Goal: Task Accomplishment & Management: Manage account settings

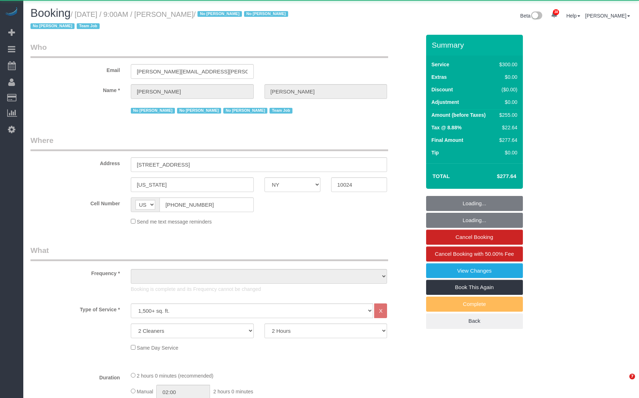
select select "NY"
select select "object:2158"
select select "string:stripe-pm_1K1KNp4VGloSiKo7hinMQhFr"
select select "spot1"
select select "number:89"
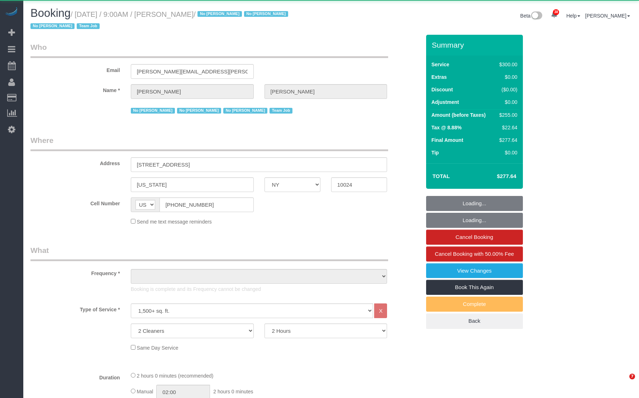
select select "number:90"
select select "number:15"
select select "number:5"
select select "number:21"
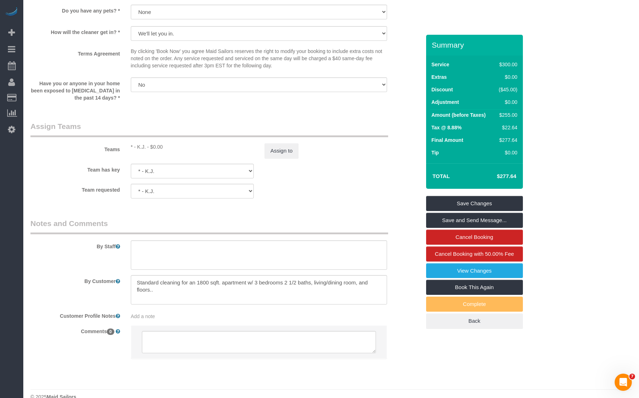
scroll to position [769, 0]
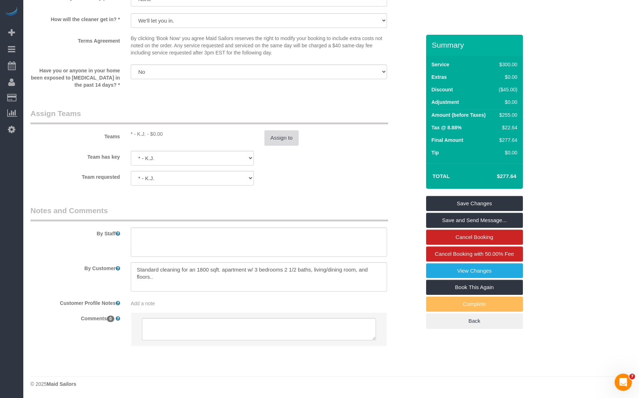
click at [284, 143] on button "Assign to" at bounding box center [281, 137] width 34 height 15
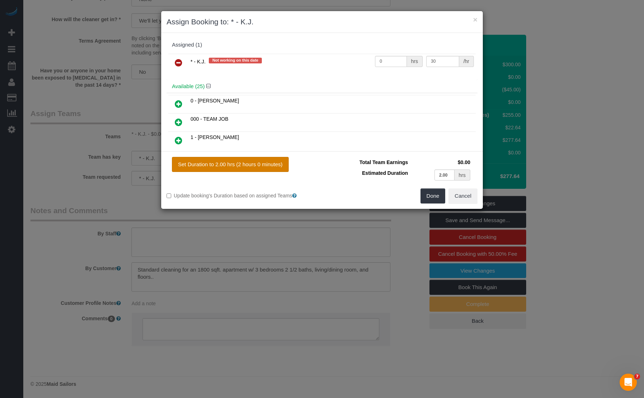
click at [235, 164] on button "Set Duration to 2.00 hrs (2 hours 0 minutes)" at bounding box center [230, 164] width 117 height 15
type input "2.00"
click at [434, 58] on input "30" at bounding box center [442, 61] width 33 height 11
type input "60"
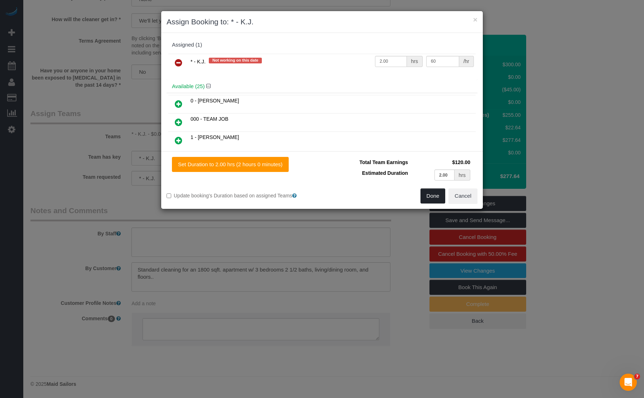
click at [433, 199] on button "Done" at bounding box center [433, 196] width 25 height 15
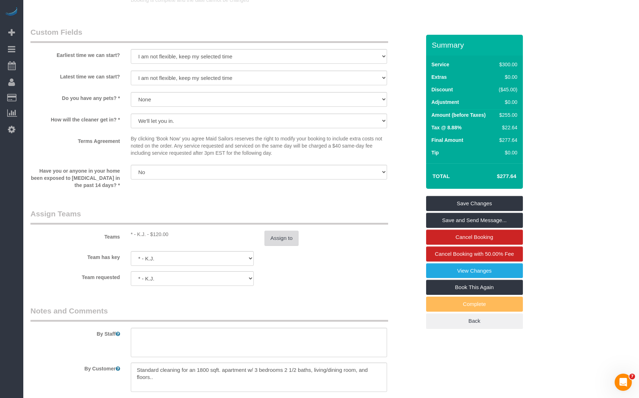
scroll to position [740, 0]
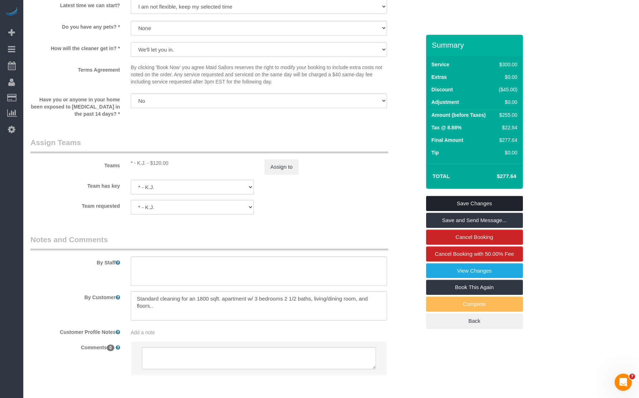
click at [472, 203] on link "Save Changes" at bounding box center [474, 203] width 97 height 15
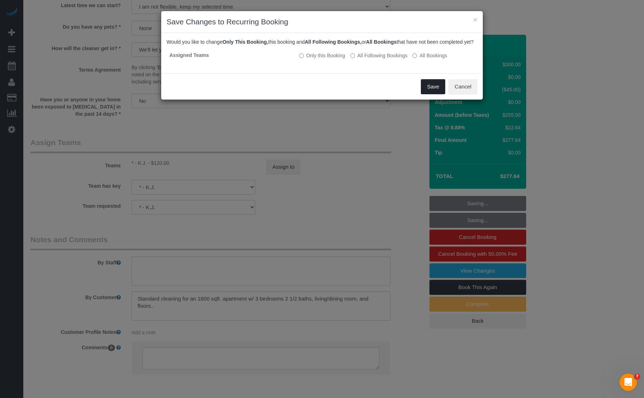
click at [430, 92] on button "Save" at bounding box center [433, 86] width 24 height 15
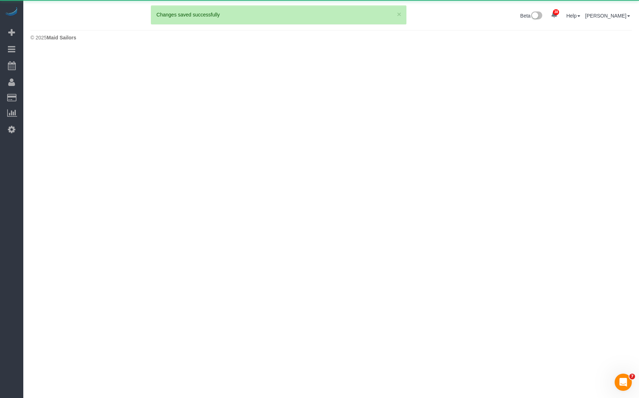
scroll to position [0, 0]
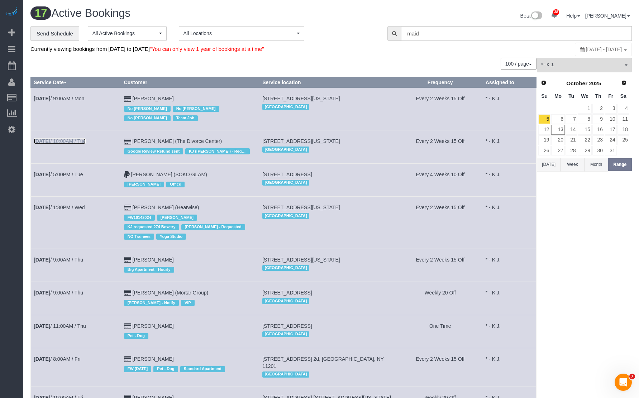
click at [73, 143] on link "[DATE] 10:00AM / Tue" at bounding box center [60, 141] width 52 height 6
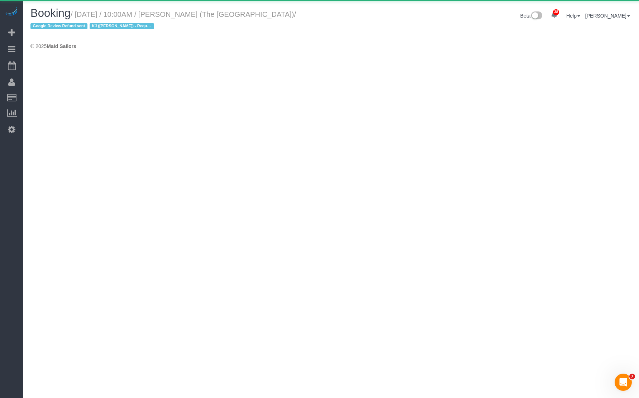
select select "NY"
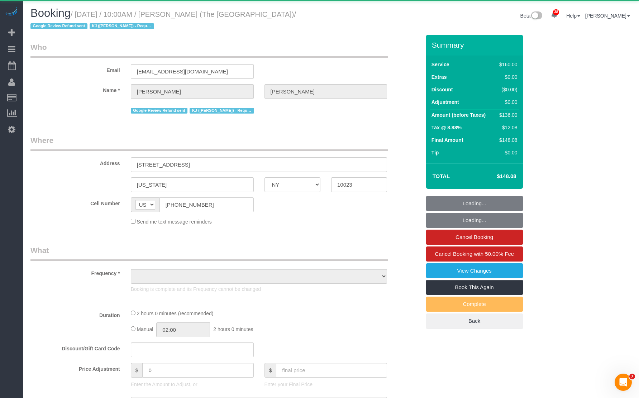
select select "object:5209"
select select "number:89"
select select "number:90"
select select "number:15"
select select "number:7"
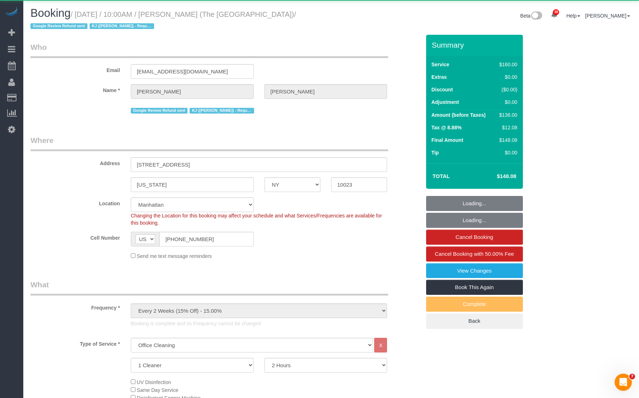
select select "string:stripe-pm_1PWNYW4VGloSiKo7H6eOaedn"
select select "spot6"
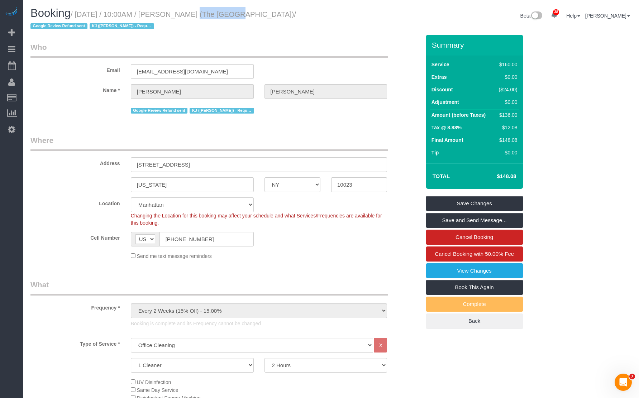
drag, startPoint x: 180, startPoint y: 14, endPoint x: 218, endPoint y: 16, distance: 38.8
click at [218, 16] on small "/ [DATE] / 10:00AM / [PERSON_NAME] (The [GEOGRAPHIC_DATA]) / Google Review Refu…" at bounding box center [163, 20] width 266 height 20
copy small "[PERSON_NAME]"
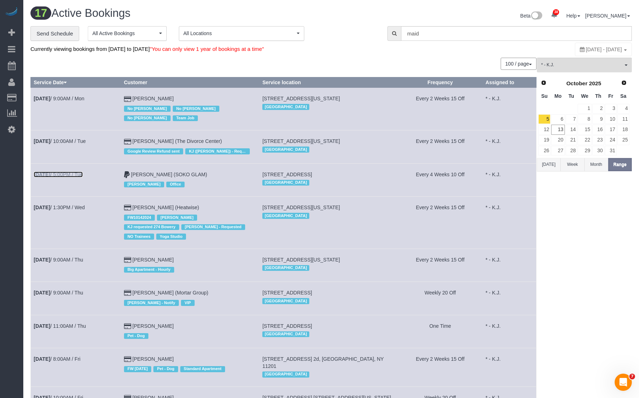
click at [83, 176] on link "[DATE] 5:00PM / Tue" at bounding box center [58, 175] width 49 height 6
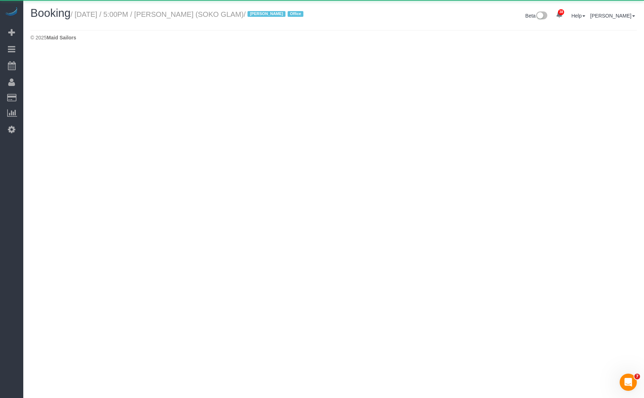
select select "NY"
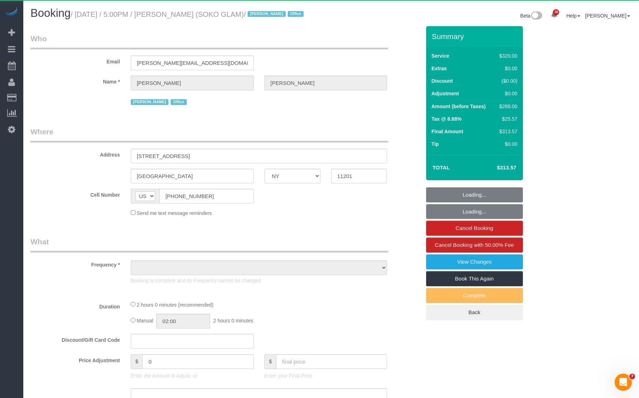
select select "object:7533"
select select "2"
select select "number:89"
select select "number:90"
select select "number:15"
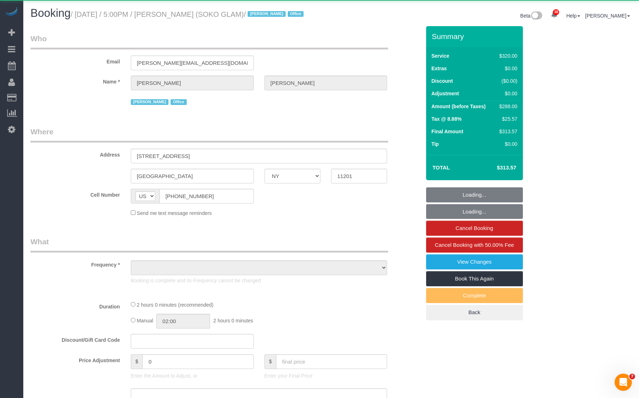
select select "number:7"
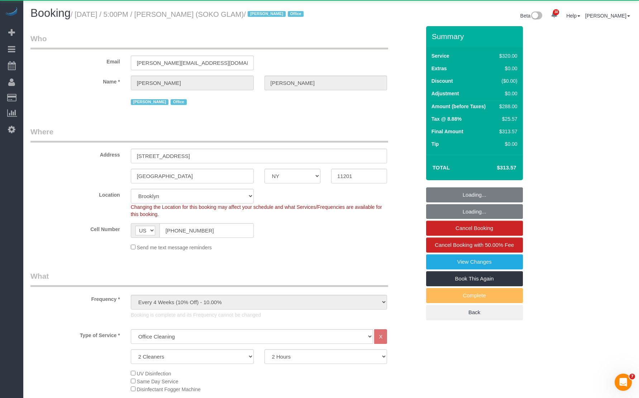
select select "spot16"
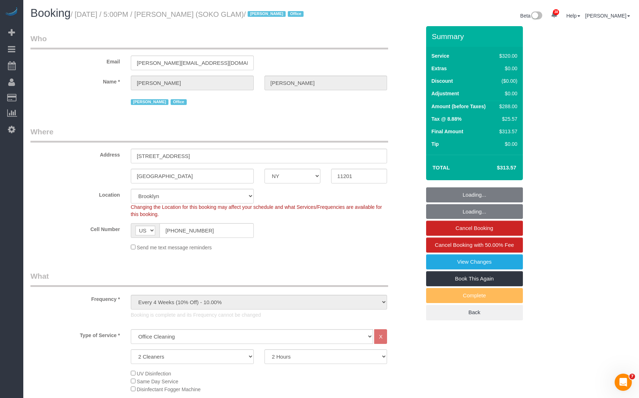
click at [178, 15] on small "/ [DATE] / 5:00PM / [PERSON_NAME] (SOKO GLAM) / [PERSON_NAME] Office" at bounding box center [188, 14] width 235 height 8
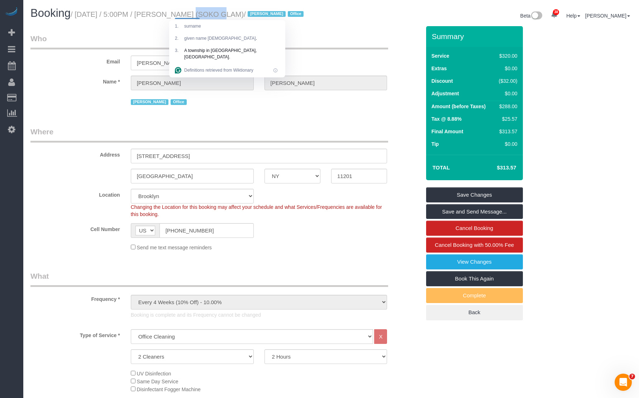
copy small "[PERSON_NAME]"
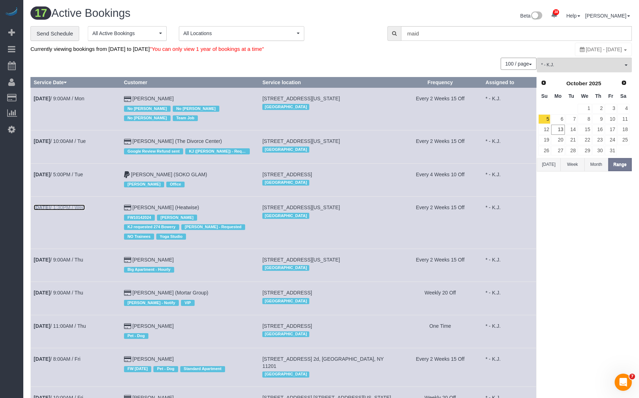
click at [80, 209] on link "[DATE] 1:30PM / Wed" at bounding box center [59, 208] width 51 height 6
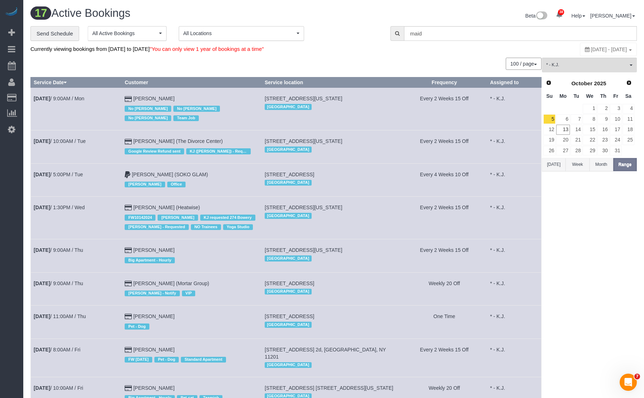
select select "NY"
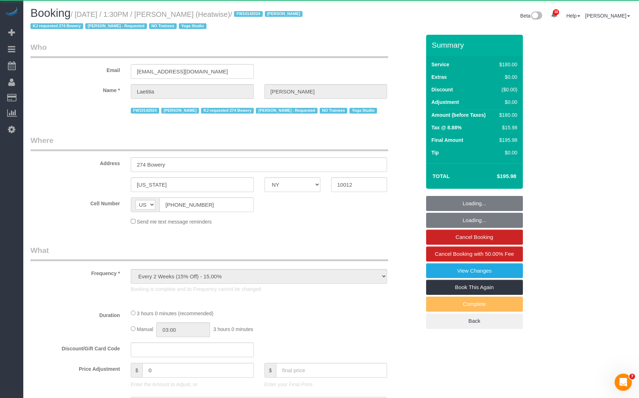
select select "object:8764"
select select "180"
select select "number:89"
select select "number:90"
select select "number:15"
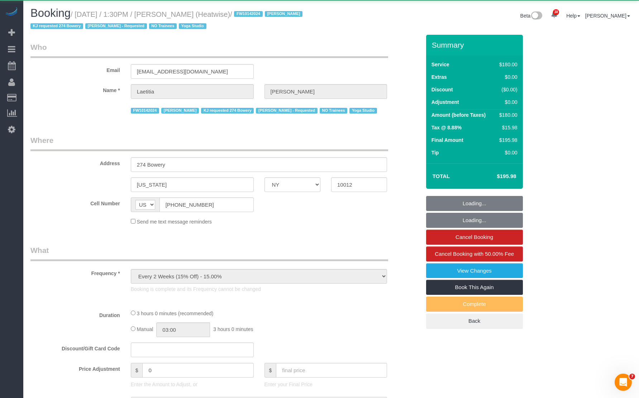
select select "number:7"
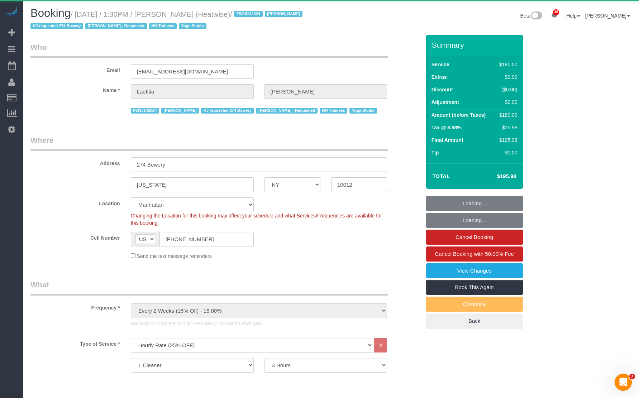
select select "object:9248"
select select "string:stripe-pm_1RaIPN4VGloSiKo7a9kdhFlp"
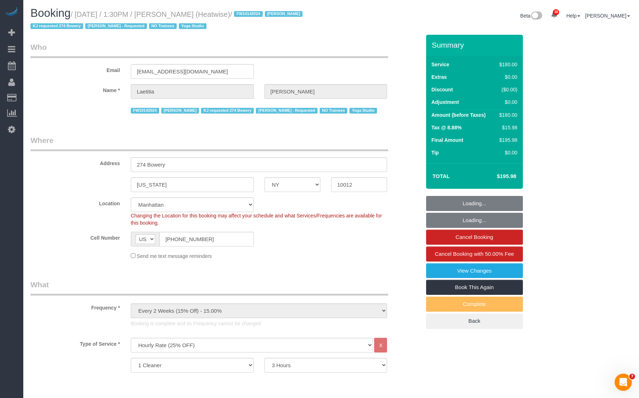
click at [186, 15] on small "/ [DATE] / 1:30PM / [PERSON_NAME] (Heatwise) / FW10142024 [PERSON_NAME] KJ requ…" at bounding box center [167, 20] width 274 height 20
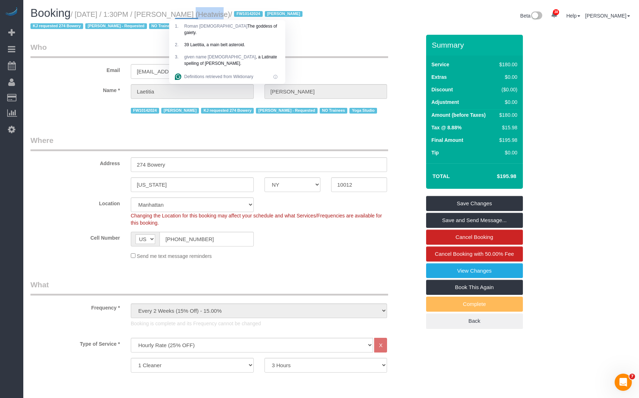
copy small "Laetitia"
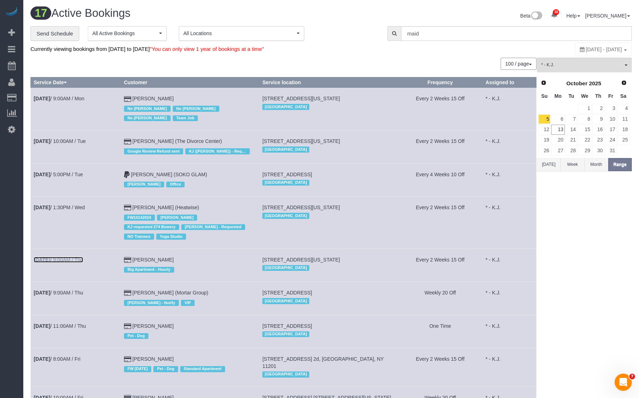
click at [72, 257] on link "[DATE] 9:00AM / Thu" at bounding box center [58, 260] width 49 height 6
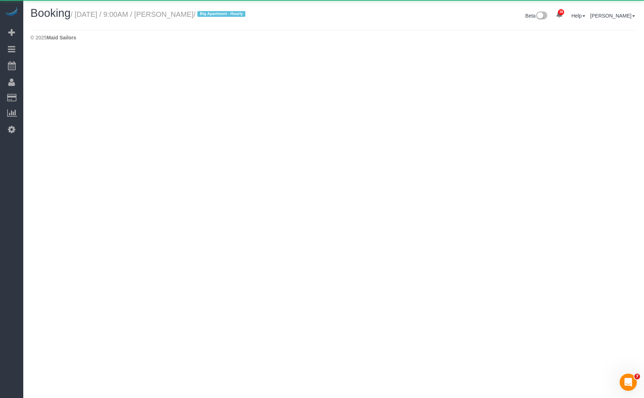
select select "NY"
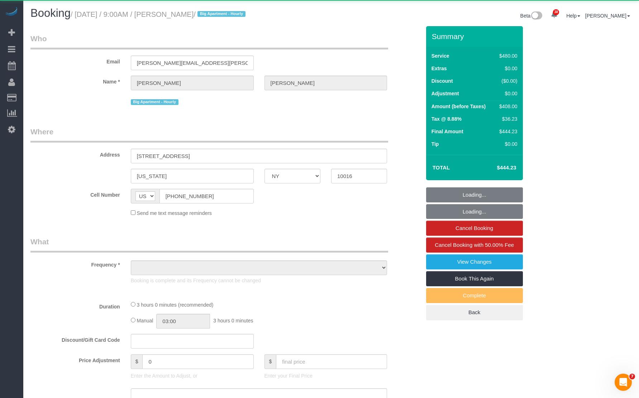
select select "object:11214"
select select "2"
select select "180"
select select "number:89"
select select "number:90"
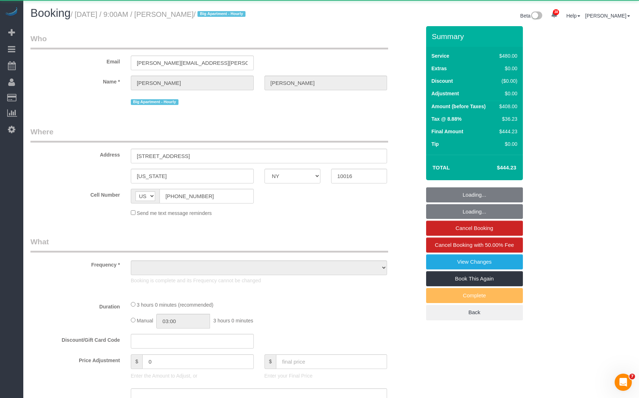
select select "number:15"
select select "number:5"
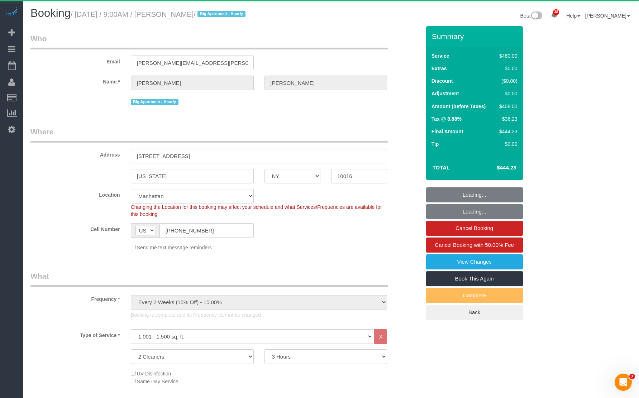
select select "string:stripe-pm_1SD9C04VGloSiKo7HHOsvkeI"
select select "spot26"
click at [203, 17] on small "/ [DATE] / 9:00AM / [PERSON_NAME] / Big Apartment - Hourly" at bounding box center [159, 14] width 177 height 8
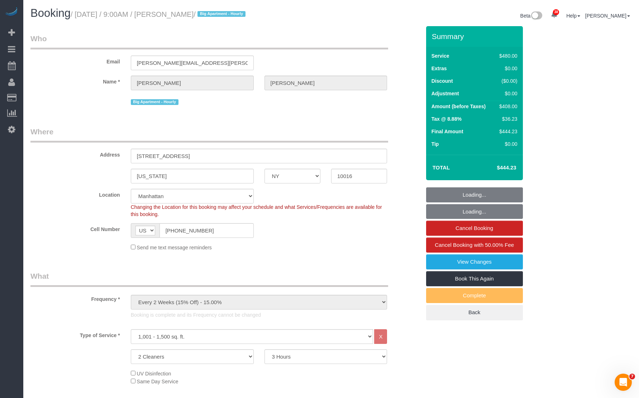
click at [203, 17] on small "/ [DATE] / 9:00AM / [PERSON_NAME] / Big Apartment - Hourly" at bounding box center [159, 14] width 177 height 8
copy small "[PERSON_NAME]"
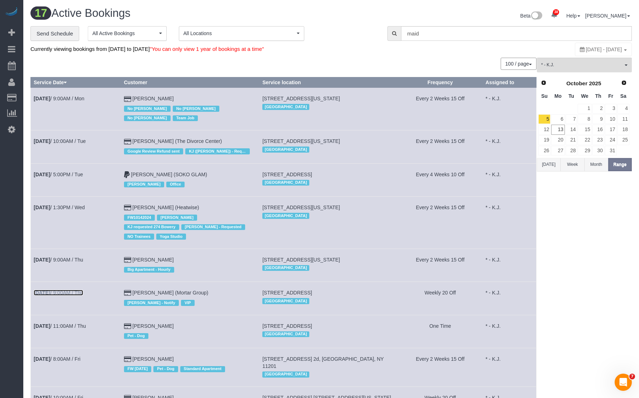
click at [82, 290] on link "[DATE] 9:00AM / Thu" at bounding box center [58, 293] width 49 height 6
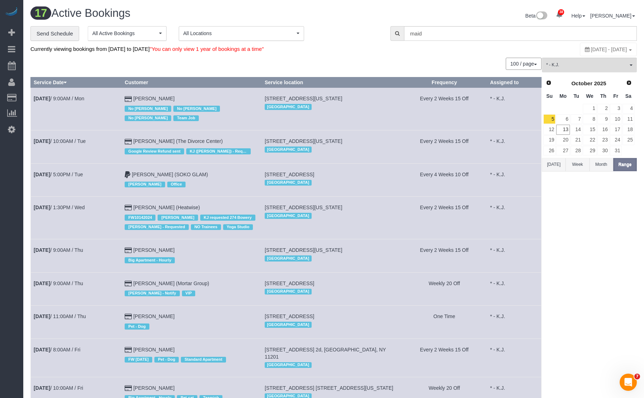
select select "NY"
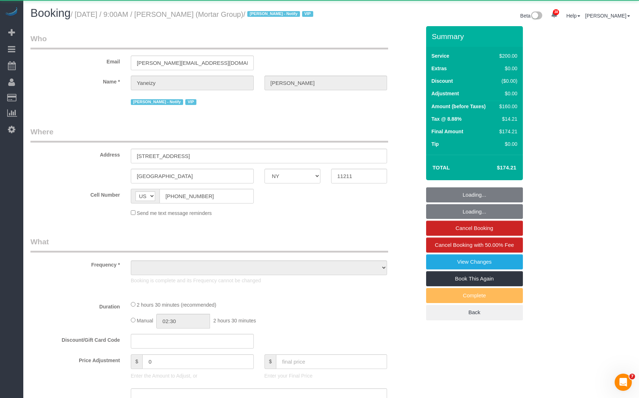
select select "150"
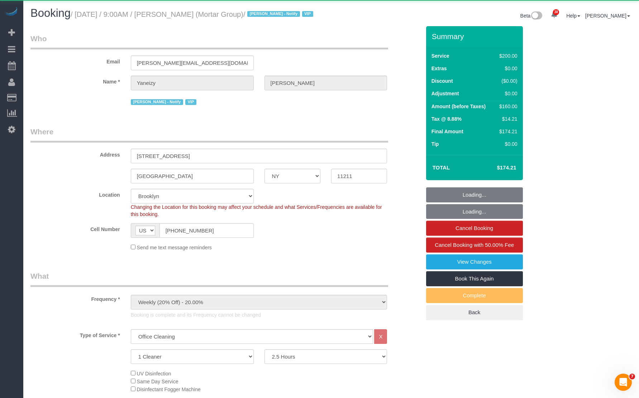
select select "object:13031"
select select
select select "number:56"
select select "number:79"
select select "number:15"
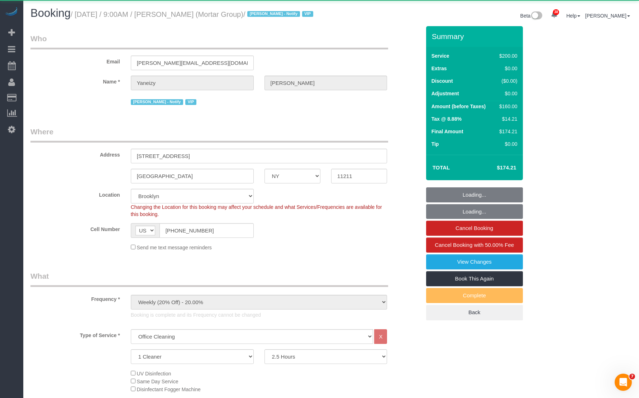
select select "number:7"
select select "object:13547"
select select "string:stripe-pm_1RNxVG4VGloSiKo7QUT6i4DB"
select select "spot36"
click at [215, 16] on small "/ [DATE] / 9:00AM / [PERSON_NAME] (Mortar Group) / [PERSON_NAME] - Notify VIP" at bounding box center [193, 14] width 245 height 8
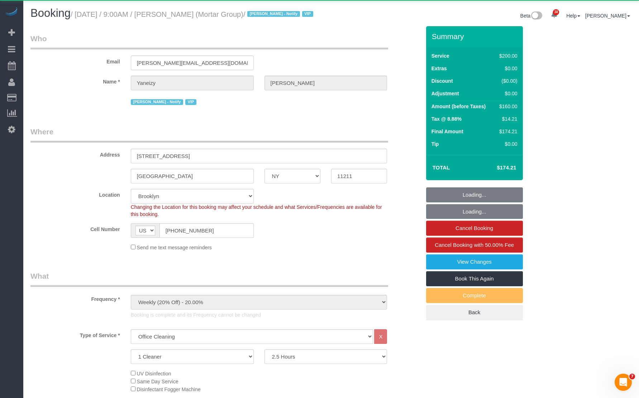
click at [215, 16] on small "/ [DATE] / 9:00AM / [PERSON_NAME] (Mortar Group) / [PERSON_NAME] - Notify VIP" at bounding box center [193, 14] width 245 height 8
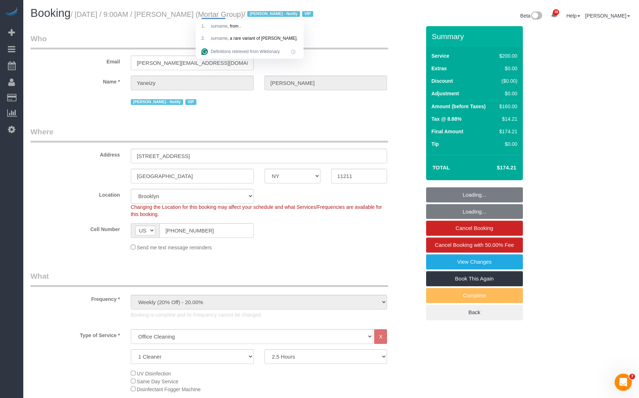
copy small "[PERSON_NAME]"
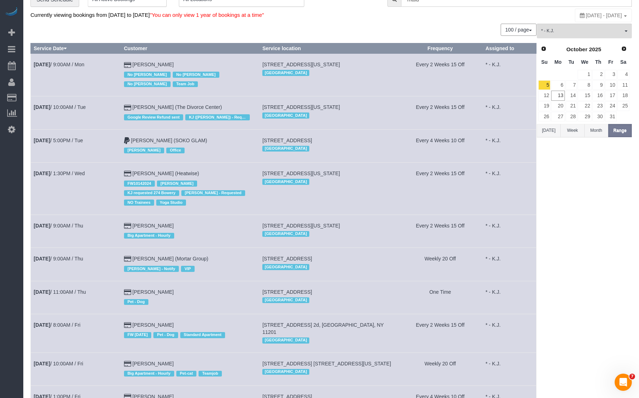
scroll to position [61, 0]
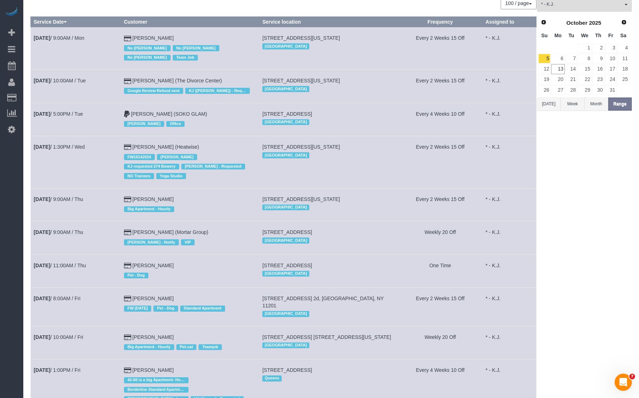
click at [70, 254] on td "[DATE] 11:00AM / Thu" at bounding box center [76, 270] width 90 height 33
click at [69, 263] on link "[DATE] 11:00AM / Thu" at bounding box center [60, 266] width 52 height 6
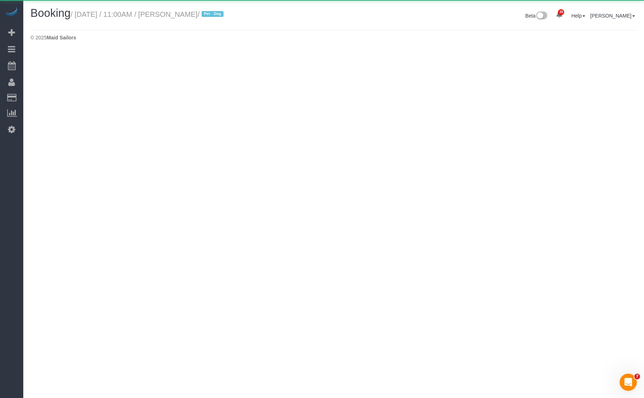
select select "NY"
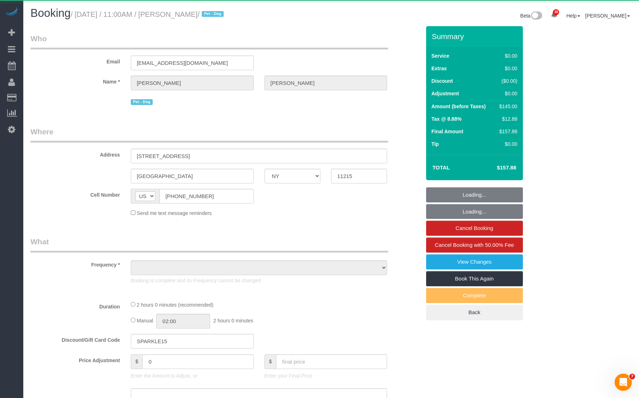
select select "object:15377"
select select "1"
select select "number:89"
select select "number:90"
select select "number:13"
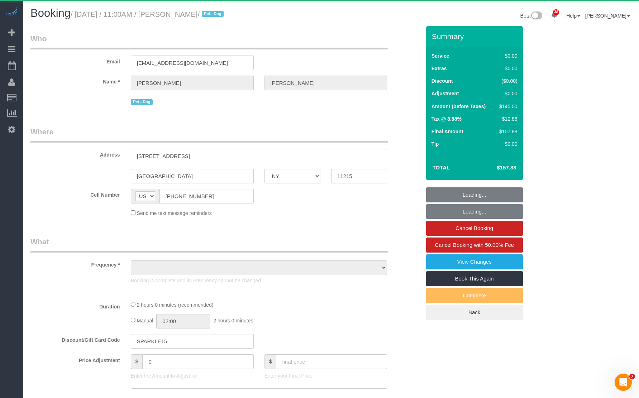
select select "number:5"
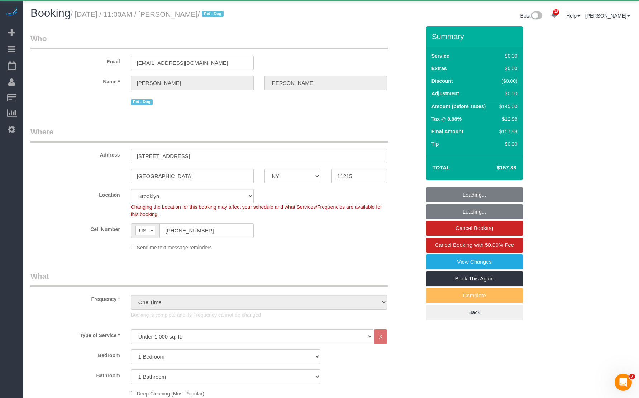
select select "spot46"
select select "string:stripe-pm_1SFgu44VGloSiKo7bcpHYP6N"
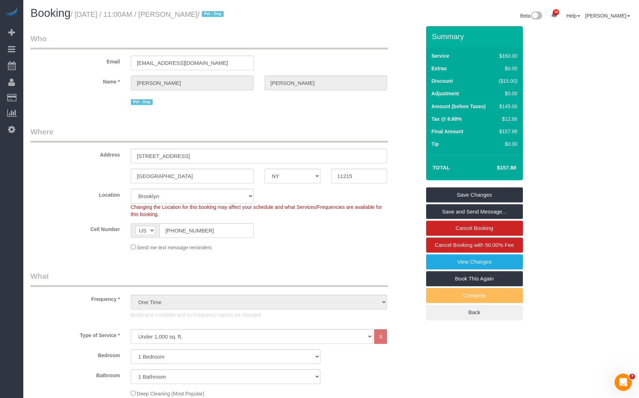
drag, startPoint x: 199, startPoint y: 12, endPoint x: 221, endPoint y: 13, distance: 22.6
click at [221, 13] on small "/ [DATE] / 11:00AM / [PERSON_NAME] / Pet - Dog" at bounding box center [148, 14] width 155 height 8
copy small "[PERSON_NAME]"
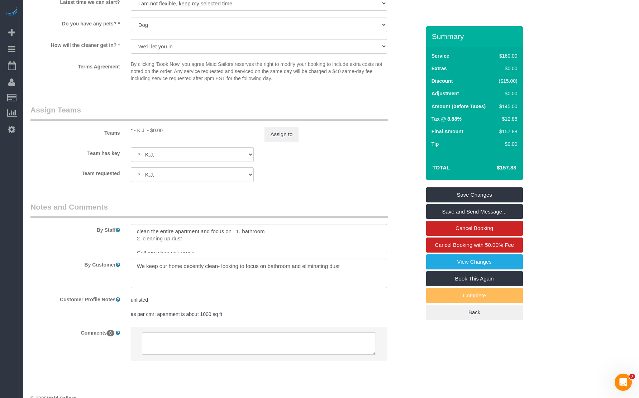
scroll to position [888, 0]
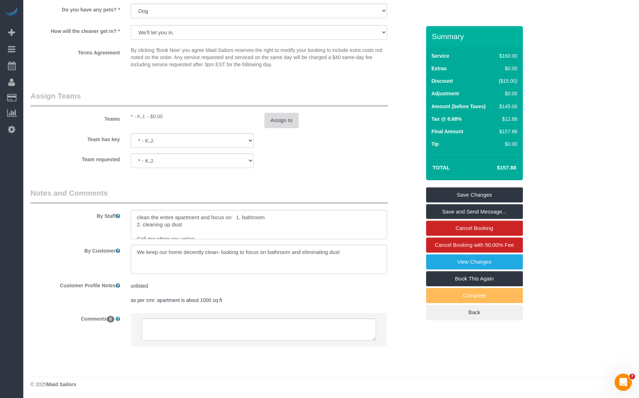
click at [278, 123] on button "Assign to" at bounding box center [281, 120] width 34 height 15
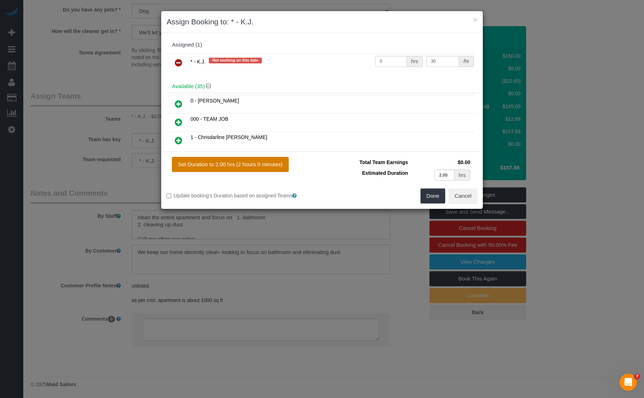
click at [192, 166] on button "Set Duration to 2.00 hrs (2 hours 0 minutes)" at bounding box center [230, 164] width 117 height 15
type input "2.00"
click at [436, 192] on button "Done" at bounding box center [433, 196] width 25 height 15
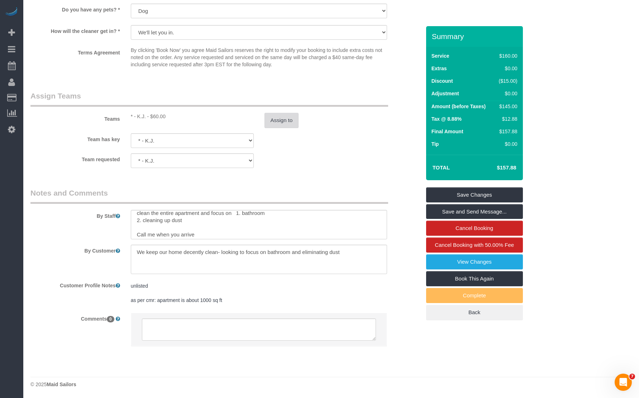
scroll to position [0, 0]
click at [452, 190] on link "Save Changes" at bounding box center [474, 194] width 97 height 15
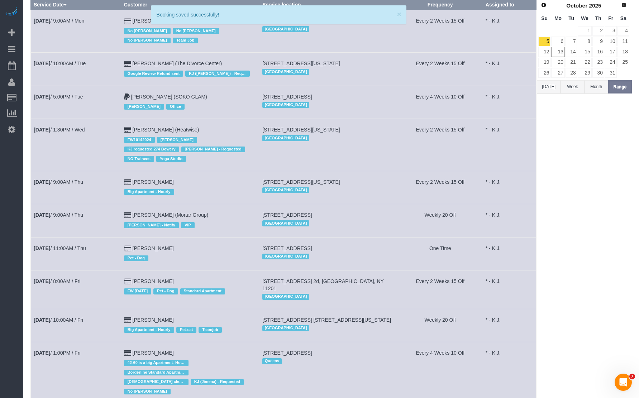
scroll to position [160, 0]
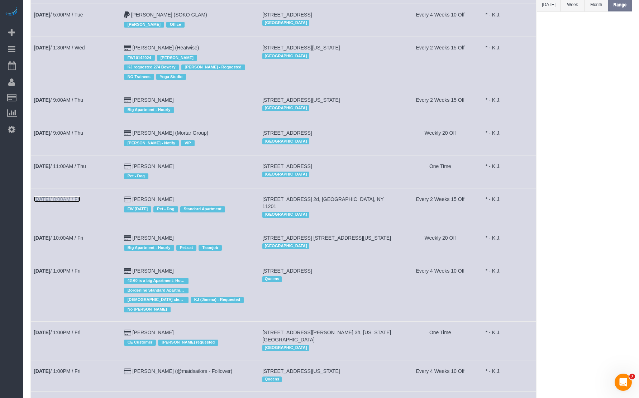
click at [77, 196] on link "[DATE] 8:00AM / Fri" at bounding box center [57, 199] width 47 height 6
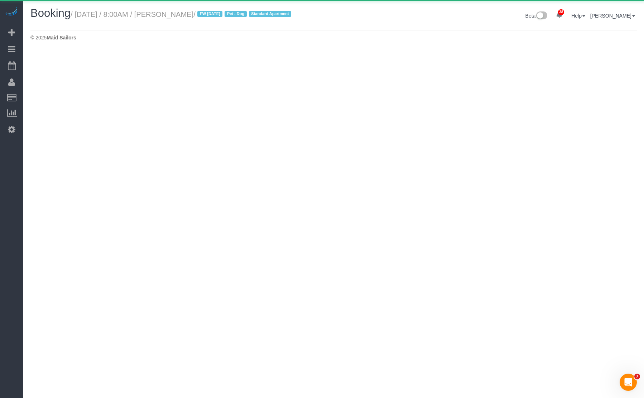
click at [207, 14] on small "/ [DATE] / 8:00AM / [PERSON_NAME] / FW [DATE] Pet - Dog Standard Apartment" at bounding box center [182, 14] width 223 height 8
select select "NY"
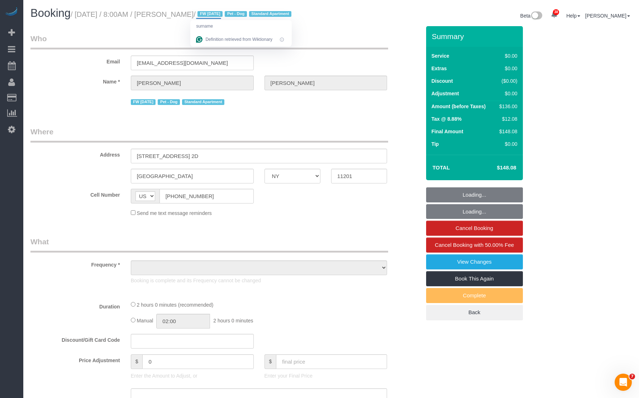
copy small "[PERSON_NAME]"
select select "string:stripe-pm_1Mnkyf4VGloSiKo7NCIOAsig"
select select "1"
select select "spot51"
select select "number:89"
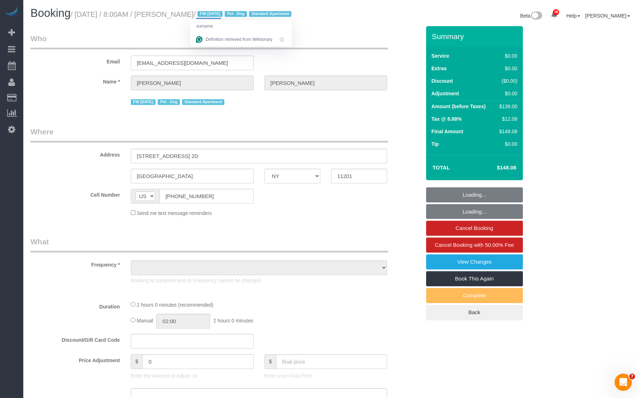
select select "number:90"
select select "number:13"
select select "number:5"
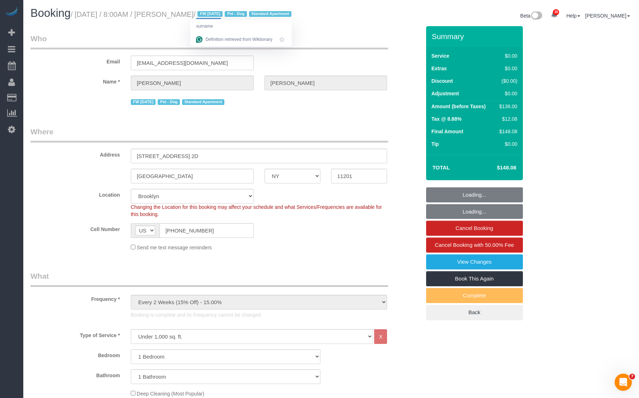
select select "object:18409"
select select "1"
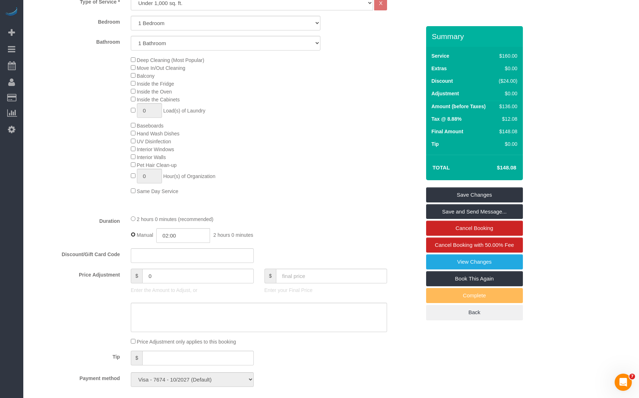
scroll to position [335, 0]
click at [195, 242] on input "02:00" at bounding box center [183, 234] width 54 height 15
type input "02:30"
click at [178, 272] on li "02:30" at bounding box center [175, 273] width 32 height 9
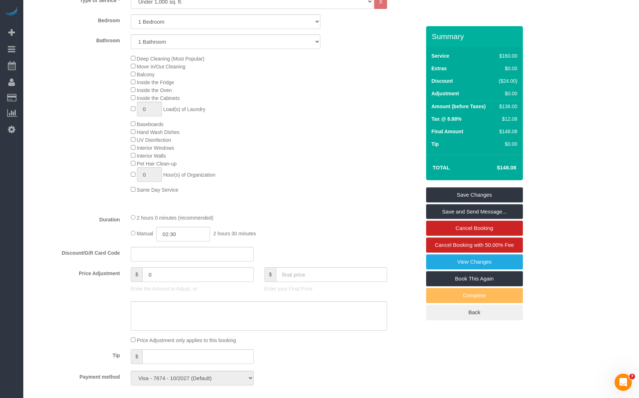
select select "spot59"
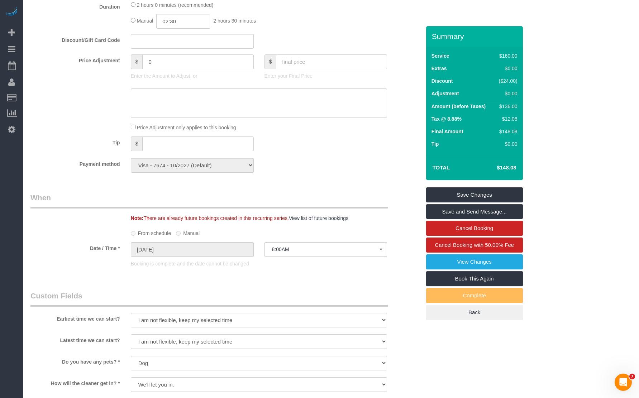
scroll to position [764, 0]
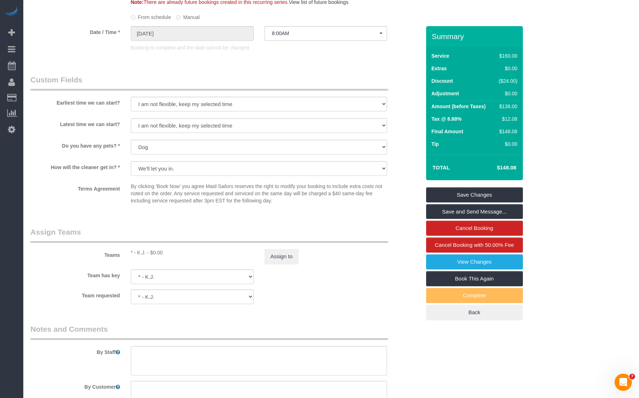
click at [290, 257] on div "Teams * - K.J. - $0.00 Assign to" at bounding box center [225, 245] width 401 height 37
click at [289, 262] on button "Assign to" at bounding box center [281, 256] width 34 height 15
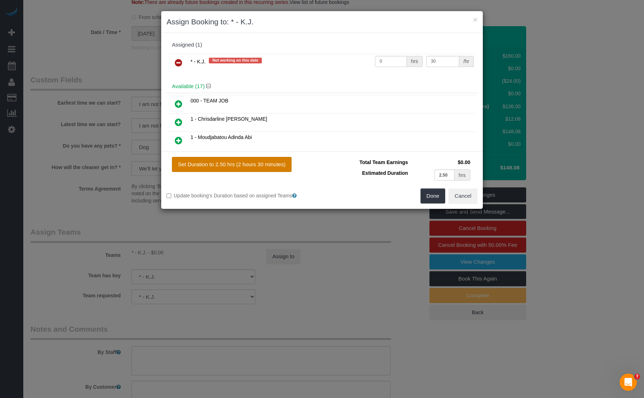
drag, startPoint x: 199, startPoint y: 167, endPoint x: 232, endPoint y: 174, distance: 33.6
click at [199, 167] on button "Set Duration to 2.50 hrs (2 hours 30 minutes)" at bounding box center [232, 164] width 120 height 15
type input "2.50"
click at [432, 192] on button "Done" at bounding box center [433, 196] width 25 height 15
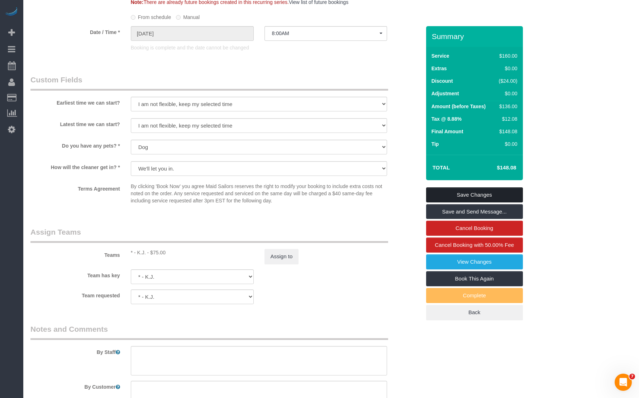
click at [448, 202] on link "Save Changes" at bounding box center [474, 194] width 97 height 15
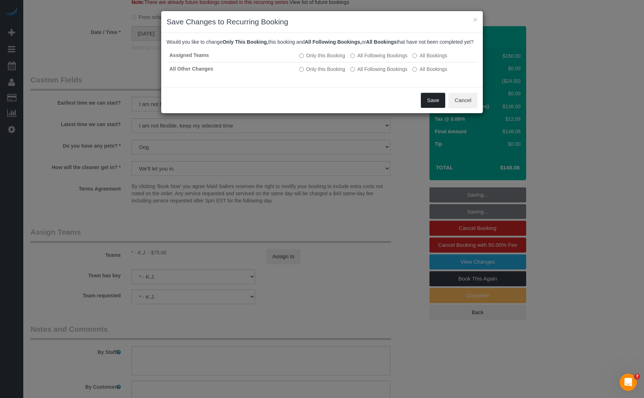
click at [439, 100] on button "Save" at bounding box center [433, 100] width 24 height 15
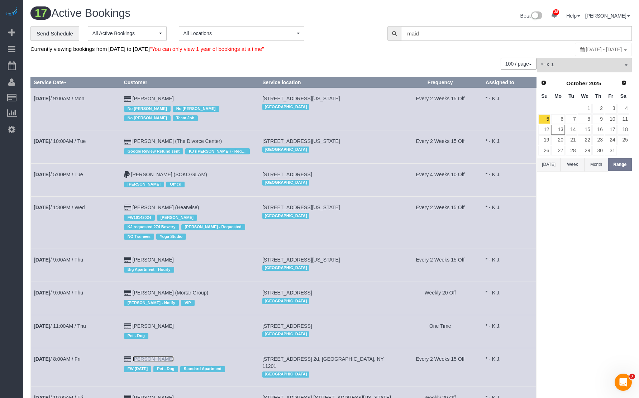
click at [161, 356] on link "[PERSON_NAME]" at bounding box center [153, 359] width 41 height 6
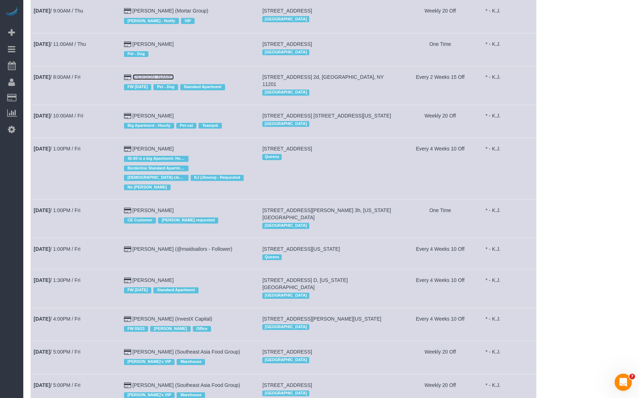
scroll to position [229, 0]
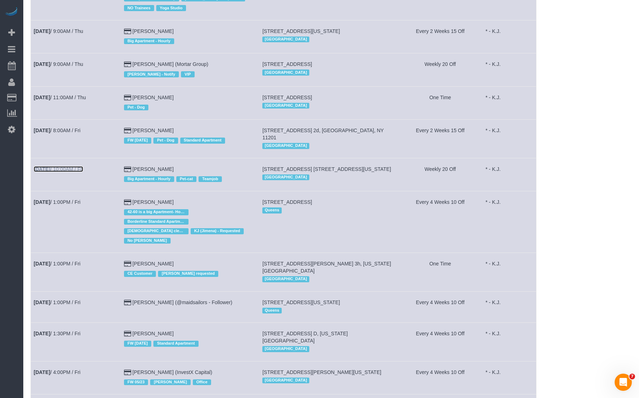
click at [62, 166] on link "[DATE] 10:00AM / Fri" at bounding box center [58, 169] width 49 height 6
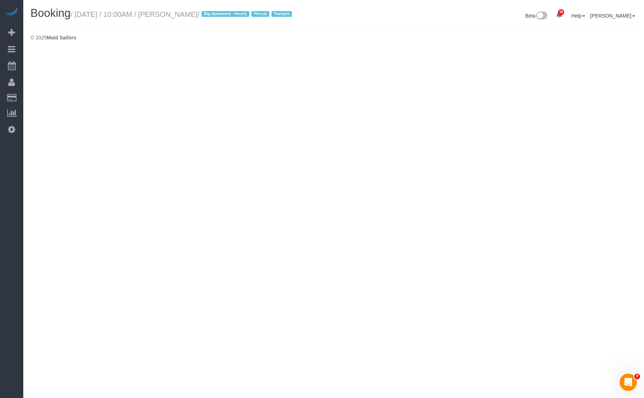
click at [205, 14] on small "/ [DATE] / 10:00AM / [PERSON_NAME] / Big Apartment - Hourly Pet-cat Teamjob" at bounding box center [183, 14] width 224 height 8
select select "NY"
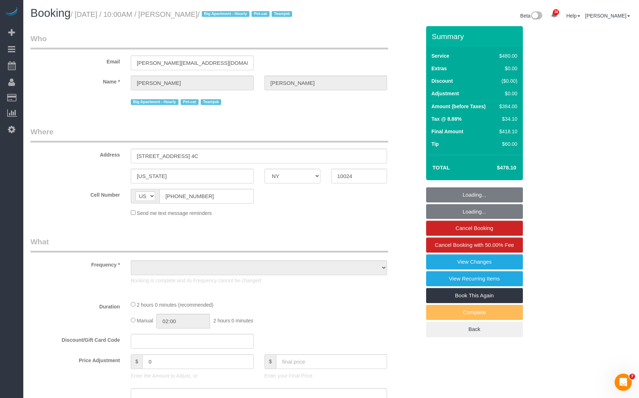
click at [205, 14] on small "/ [DATE] / 10:00AM / [PERSON_NAME] / Big Apartment - Hourly Pet-cat Teamjob" at bounding box center [183, 14] width 224 height 8
select select "3"
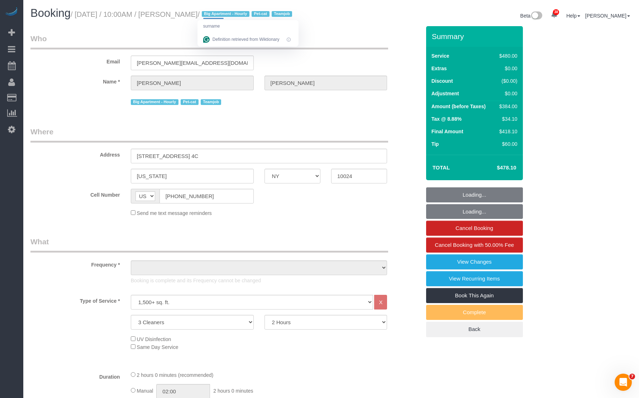
select select "object:21535"
select select "number:57"
select select "number:71"
select select "number:14"
select select "number:6"
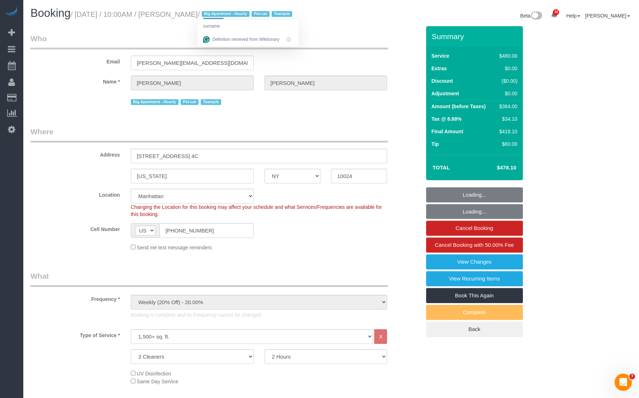
select select "object:21539"
select select "string:stripe-pm_1SALCg4VGloSiKo7n0VJeoEE"
select select "spot67"
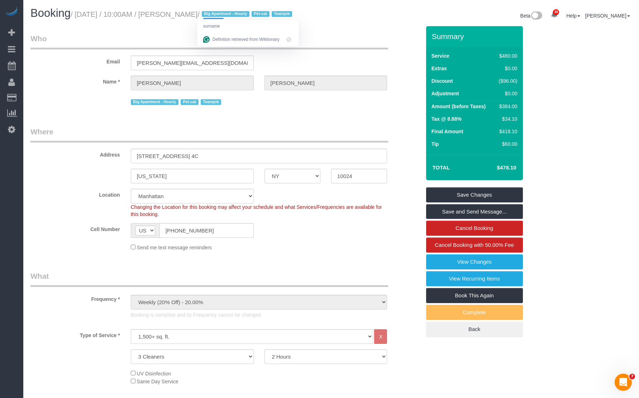
drag, startPoint x: 180, startPoint y: 15, endPoint x: 222, endPoint y: 15, distance: 41.9
click at [222, 15] on small "/ [DATE] / 10:00AM / [PERSON_NAME] / Big Apartment - Hourly Pet-cat Teamjob" at bounding box center [183, 14] width 224 height 8
copy small "[PERSON_NAME]"
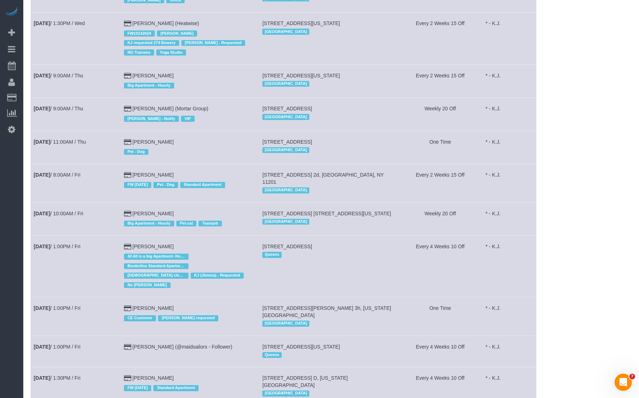
scroll to position [189, 0]
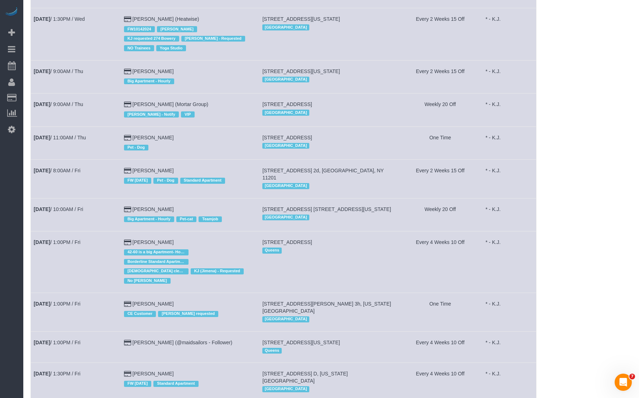
click at [76, 232] on td "[DATE] 1:00PM / Fri" at bounding box center [76, 263] width 90 height 62
click at [75, 239] on link "[DATE] 1:00PM / Fri" at bounding box center [57, 242] width 47 height 6
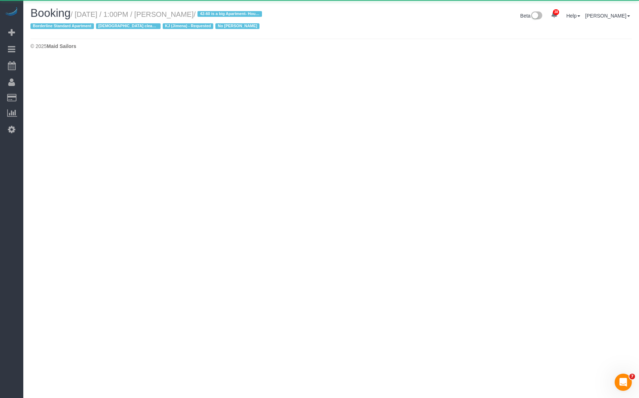
select select "NY"
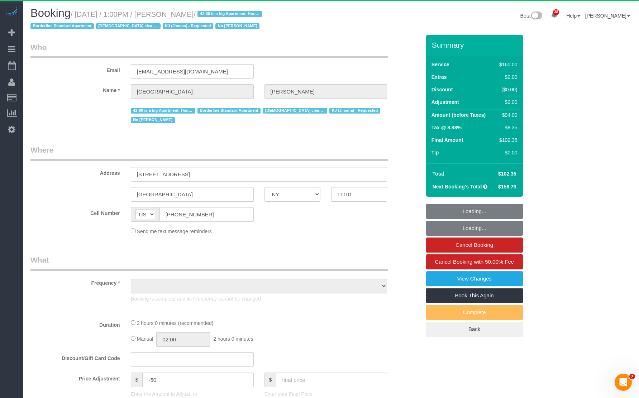
select select "object:23886"
select select "spot73"
select select "number:89"
select select "number:90"
select select "number:15"
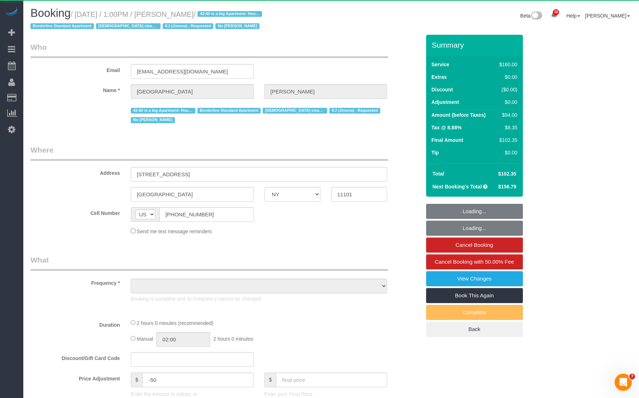
select select "number:7"
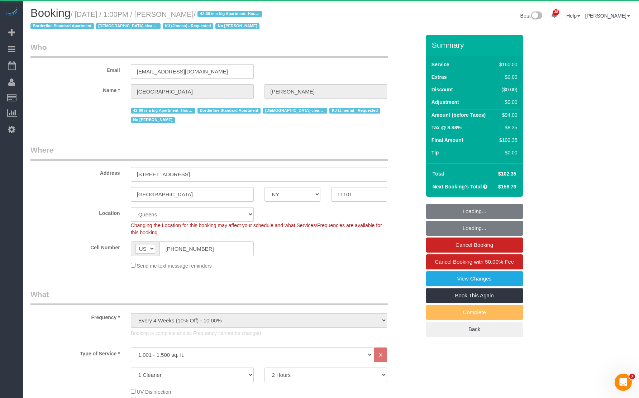
select select "string:stripe-pm_1Pgapu4VGloSiKo7IXwbwPDU"
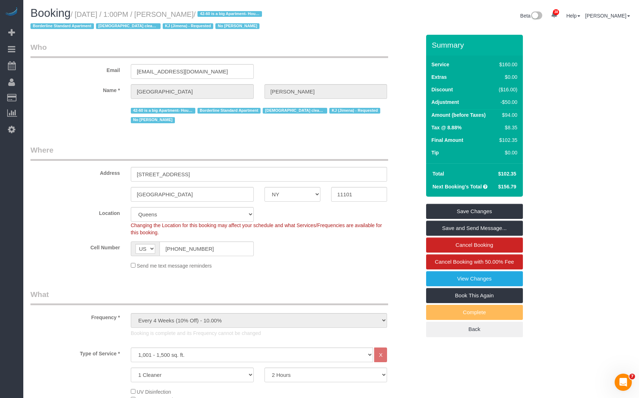
drag, startPoint x: 176, startPoint y: 14, endPoint x: 220, endPoint y: 13, distance: 43.7
click at [220, 13] on small "/ [DATE] / 1:00PM / [PERSON_NAME] / 42-60 is a big Apartment- Hourly Borderline…" at bounding box center [147, 20] width 234 height 20
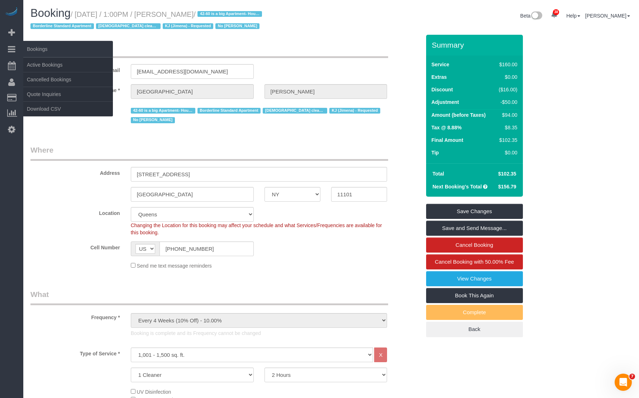
copy small "[PERSON_NAME]"
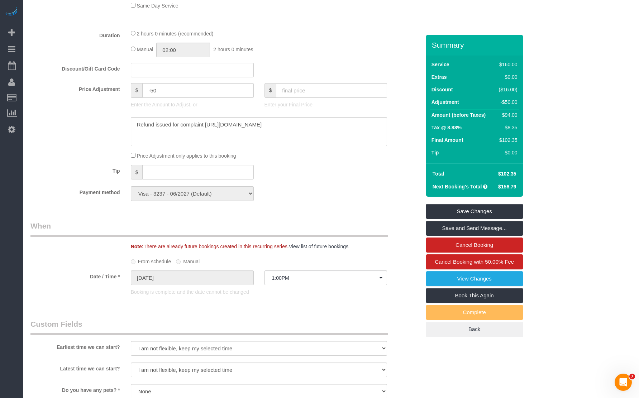
scroll to position [590, 0]
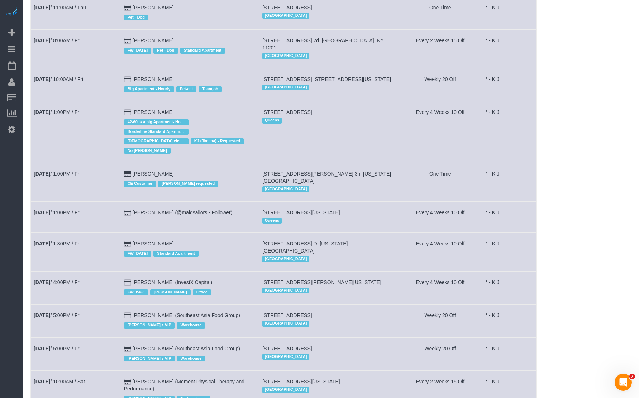
scroll to position [321, 0]
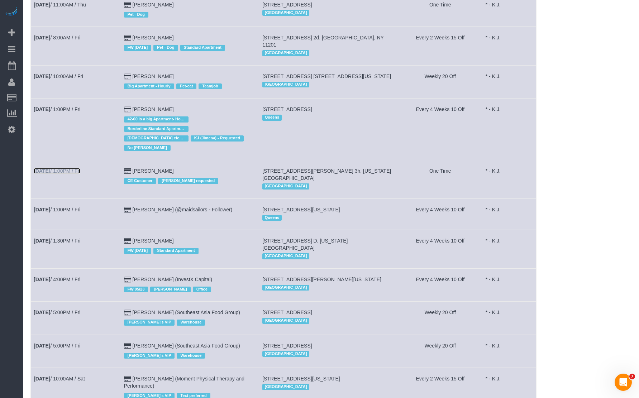
click at [76, 168] on link "[DATE] 1:00PM / Fri" at bounding box center [57, 171] width 47 height 6
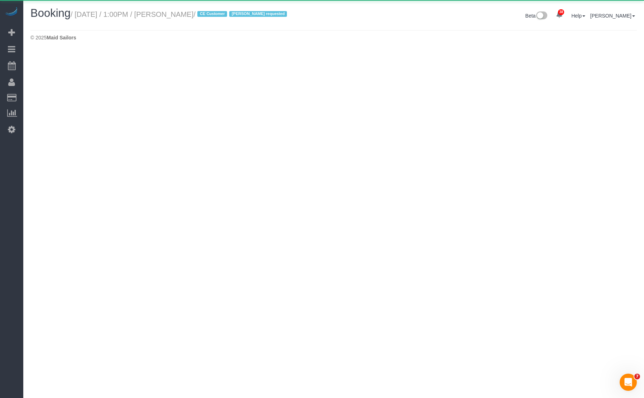
select select "NY"
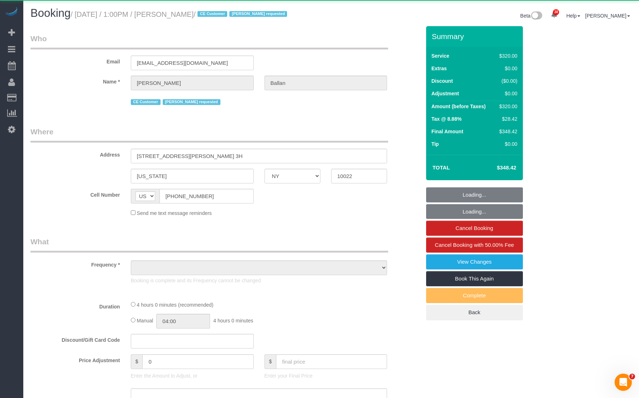
select select "240"
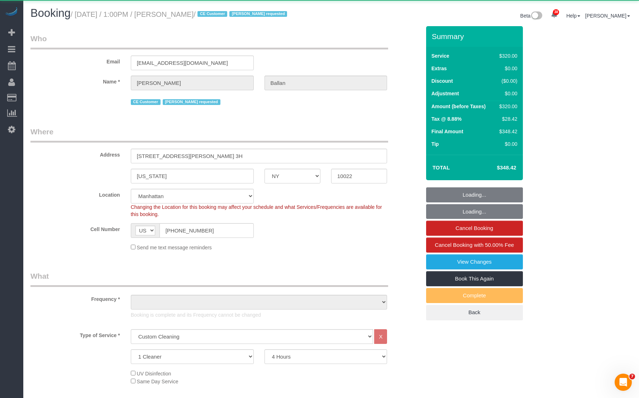
click at [202, 18] on small "/ [DATE] / 1:00PM / [PERSON_NAME] / CE Customer [PERSON_NAME] requested" at bounding box center [180, 14] width 219 height 8
select select "object:25227"
select select "string:stripe-pm_1SGKoQ4VGloSiKo7HVgIKYXA"
select select "spot79"
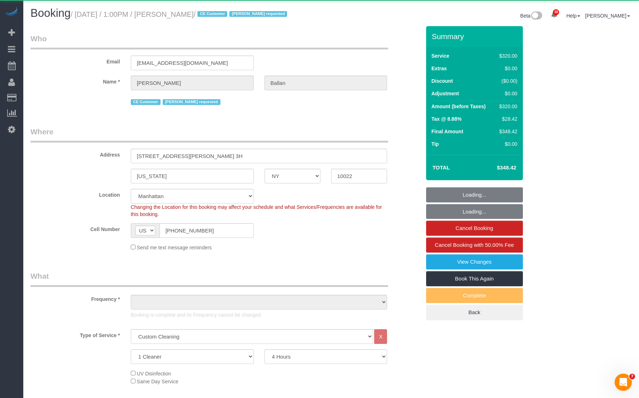
select select "number:58"
select select "number:75"
select select "number:15"
select select "number:5"
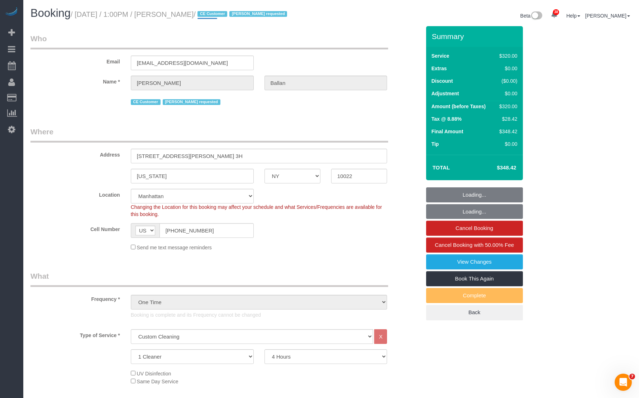
select select "object:25821"
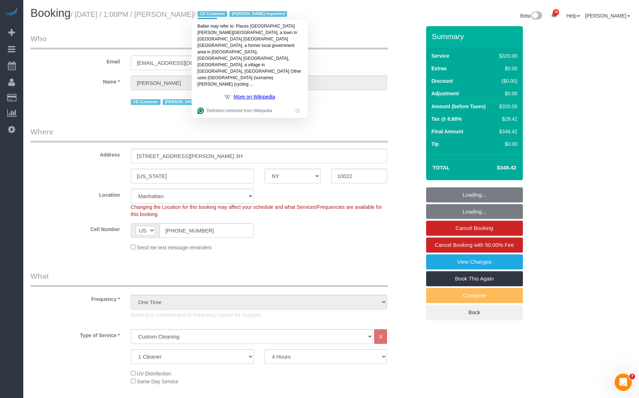
copy small "Ballan"
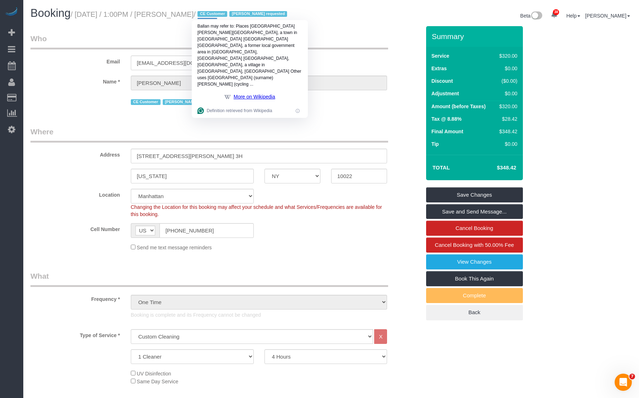
click at [262, 256] on fieldset "Where Address [STREET_ADDRESS][PERSON_NAME] 3H [US_STATE] AK AL AR AZ CA CO CT …" at bounding box center [225, 192] width 390 height 130
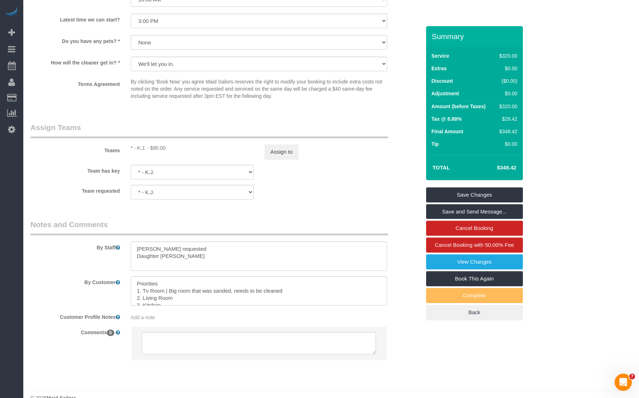
scroll to position [726, 0]
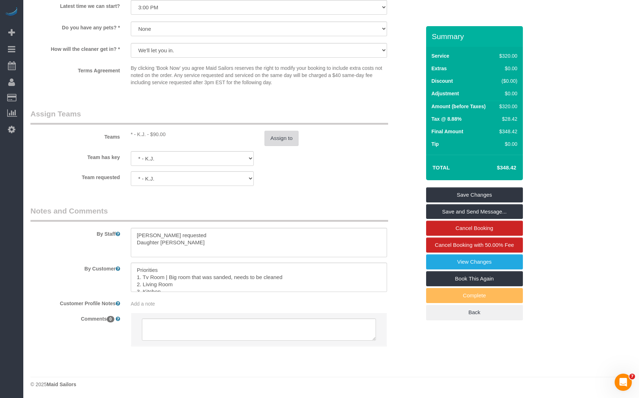
click at [273, 134] on button "Assign to" at bounding box center [281, 138] width 34 height 15
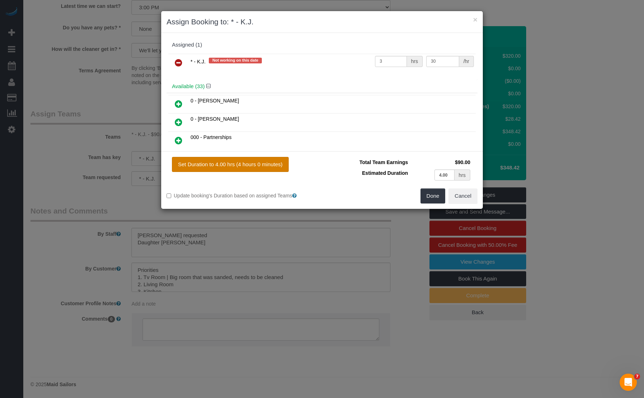
click at [190, 168] on button "Set Duration to 4.00 hrs (4 hours 0 minutes)" at bounding box center [230, 164] width 117 height 15
type input "4.00"
click at [201, 166] on button "Set Duration to 4.00 hrs (4 hours 0 minutes)" at bounding box center [230, 164] width 117 height 15
click at [433, 199] on button "Done" at bounding box center [433, 196] width 25 height 15
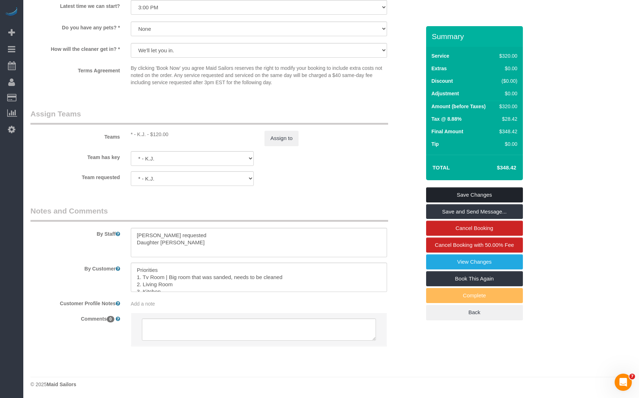
click at [458, 195] on link "Save Changes" at bounding box center [474, 194] width 97 height 15
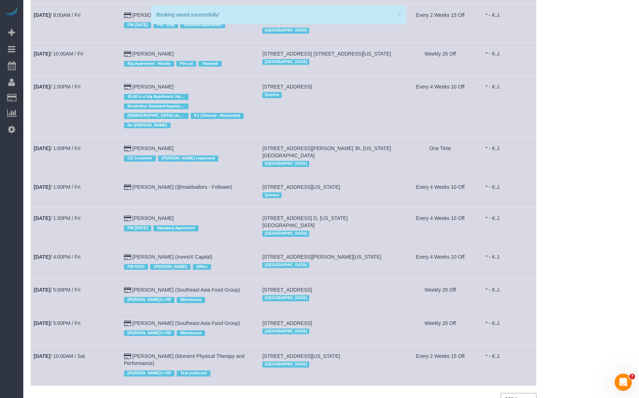
scroll to position [348, 0]
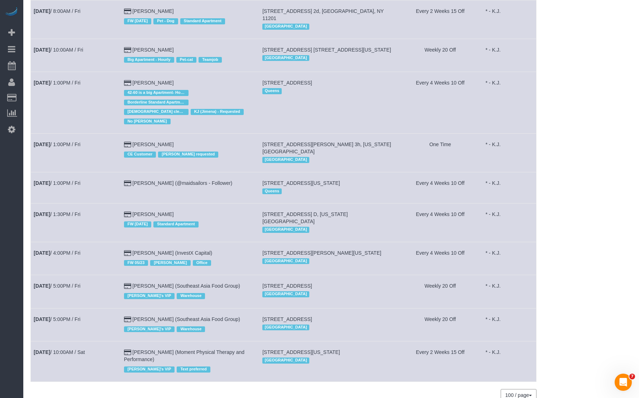
click at [54, 172] on td "[DATE] 1:00PM / Fri" at bounding box center [76, 187] width 90 height 31
click at [57, 172] on td "[DATE] 1:00PM / Fri" at bounding box center [76, 187] width 90 height 31
click at [56, 180] on link "[DATE] 1:00PM / Fri" at bounding box center [57, 183] width 47 height 6
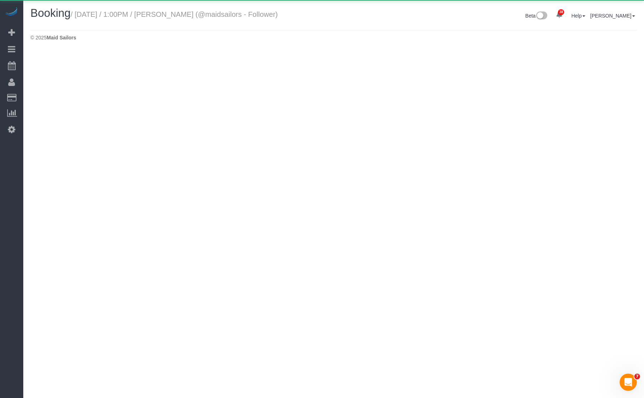
select select "NY"
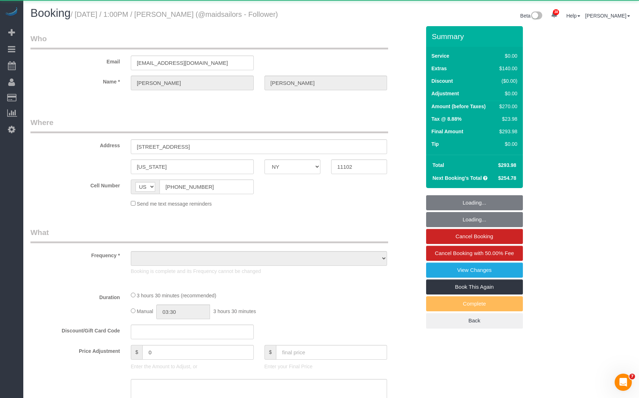
select select "object:28560"
select select "1"
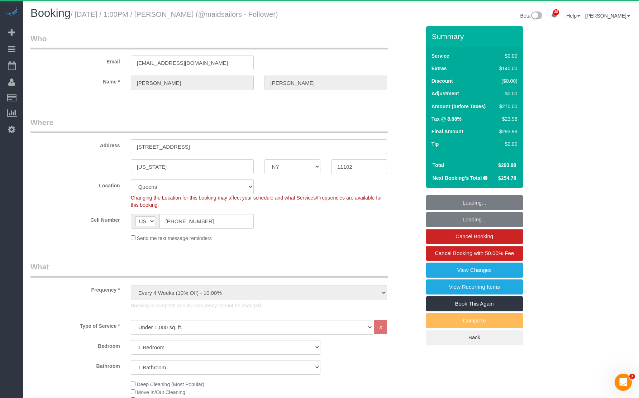
click at [212, 14] on small "/ [DATE] / 1:00PM / [PERSON_NAME] (@maidsailors - Follower)" at bounding box center [174, 14] width 207 height 8
select select "string:stripe-pm_1SGgox4VGloSiKo7XXUSv5So"
select select "spot84"
select select "number:59"
select select "number:75"
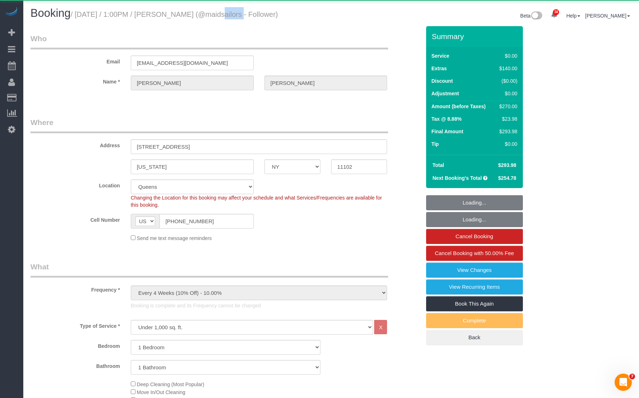
select select "number:15"
select select "number:5"
select select "1"
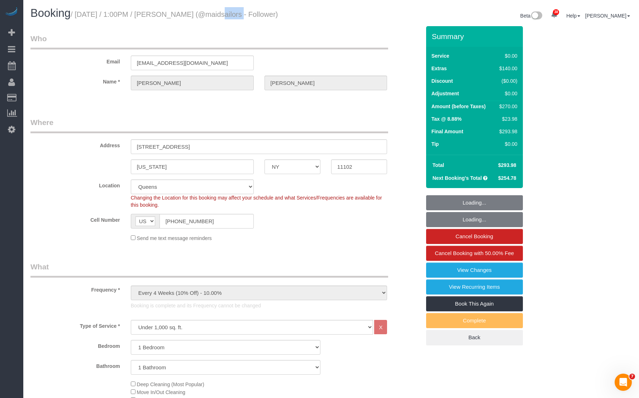
click at [212, 14] on small "/ [DATE] / 1:00PM / [PERSON_NAME] (@maidsailors - Follower)" at bounding box center [174, 14] width 207 height 8
select select "object:29212"
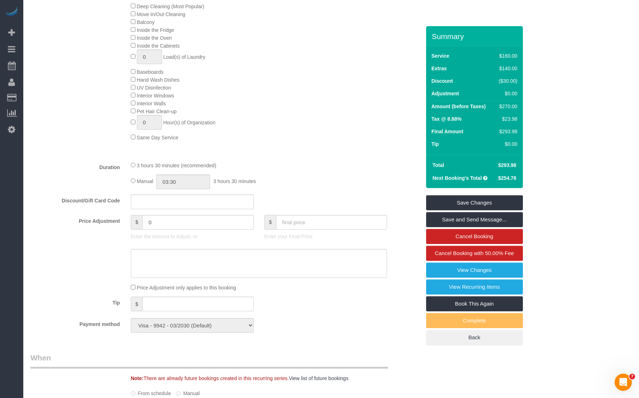
scroll to position [474, 0]
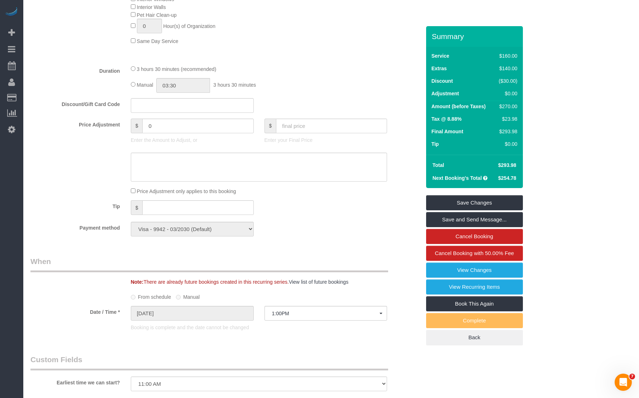
click at [137, 83] on span "Manual" at bounding box center [145, 85] width 16 height 6
click at [159, 83] on input "03:30" at bounding box center [183, 85] width 54 height 15
type input "04:30"
click at [167, 127] on li "04:30" at bounding box center [175, 125] width 32 height 9
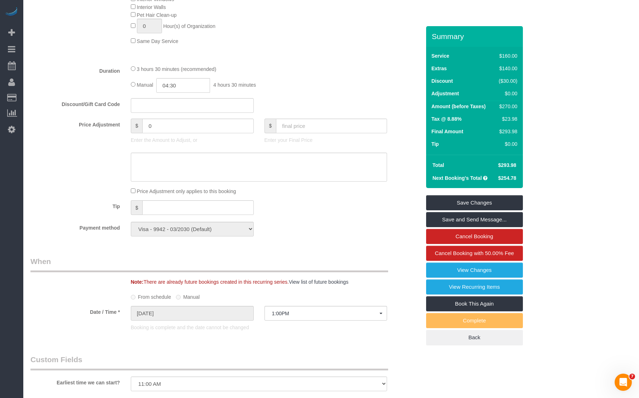
select select "spot90"
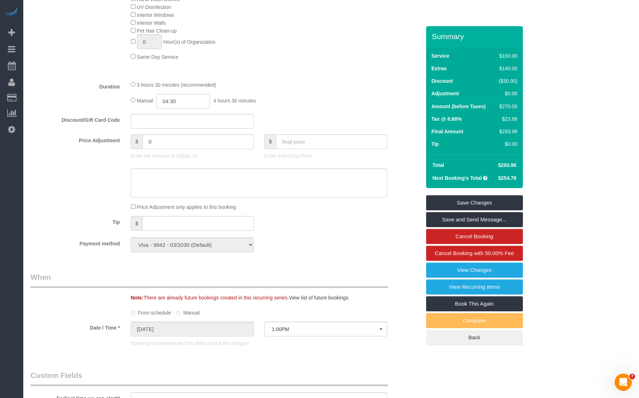
scroll to position [797, 0]
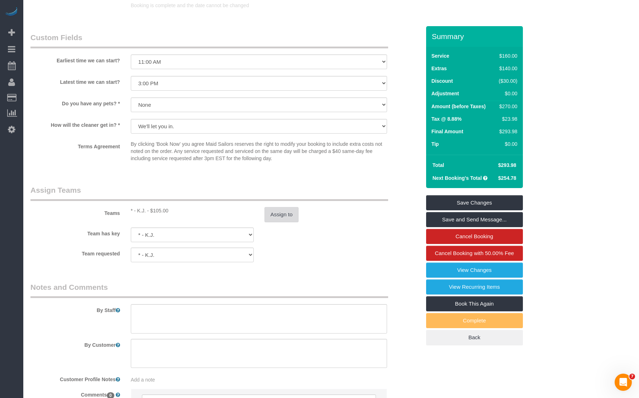
click at [294, 217] on button "Assign to" at bounding box center [281, 214] width 34 height 15
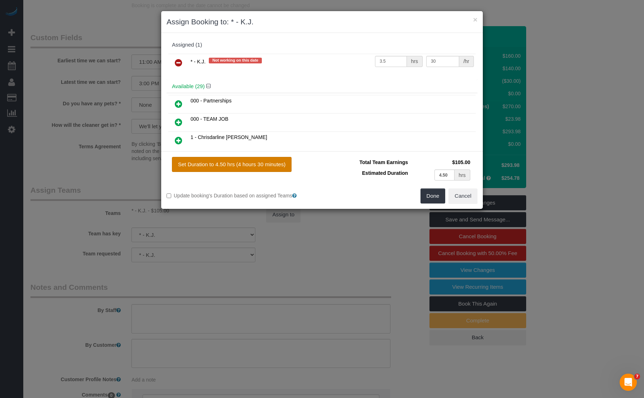
click at [221, 164] on button "Set Duration to 4.50 hrs (4 hours 30 minutes)" at bounding box center [232, 164] width 120 height 15
type input "4.50"
click at [425, 196] on button "Done" at bounding box center [433, 196] width 25 height 15
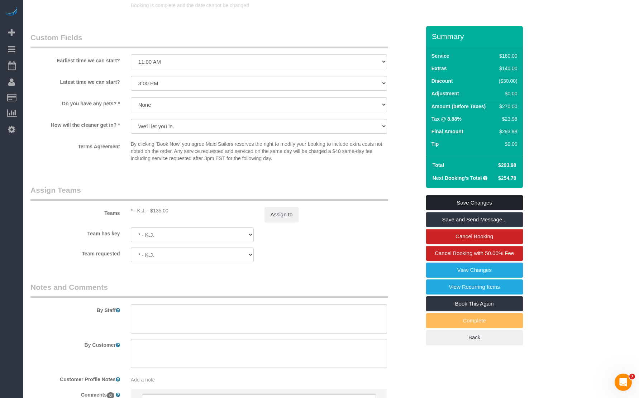
click at [457, 199] on link "Save Changes" at bounding box center [474, 202] width 97 height 15
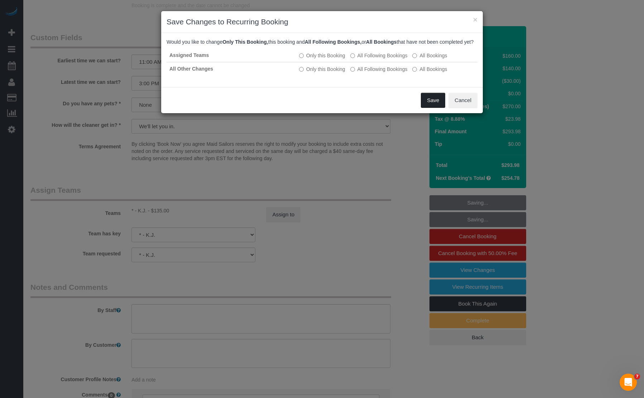
click at [430, 100] on button "Save" at bounding box center [433, 100] width 24 height 15
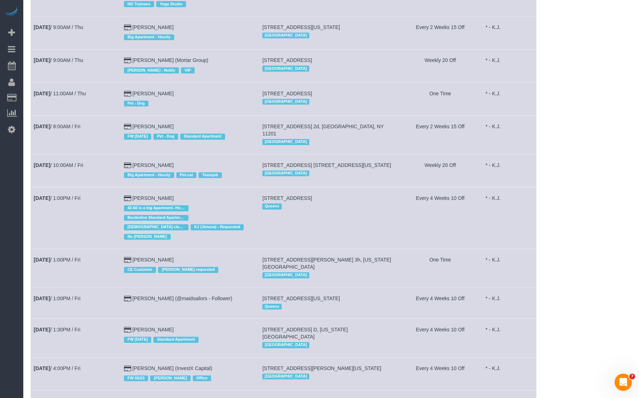
scroll to position [348, 0]
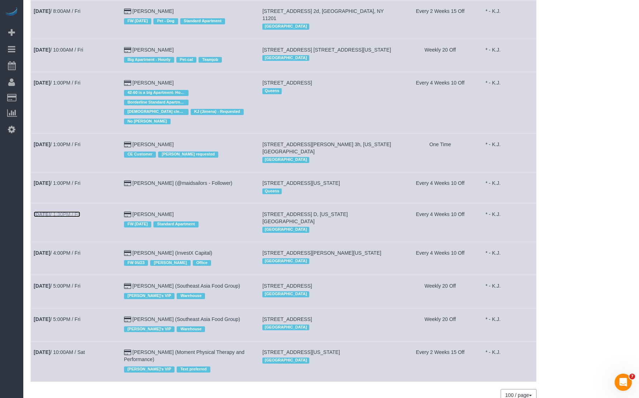
click at [71, 211] on link "[DATE] 1:30PM / Fri" at bounding box center [57, 214] width 47 height 6
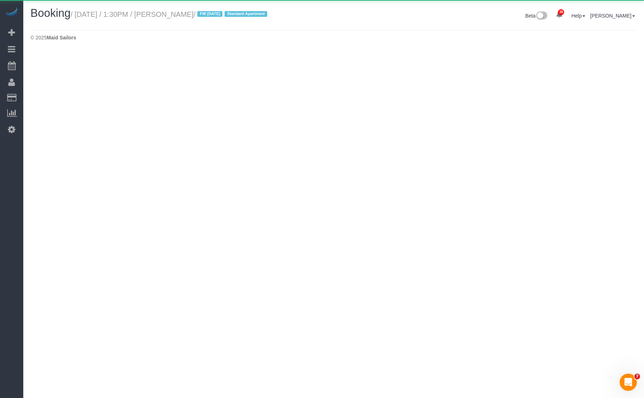
select select "NY"
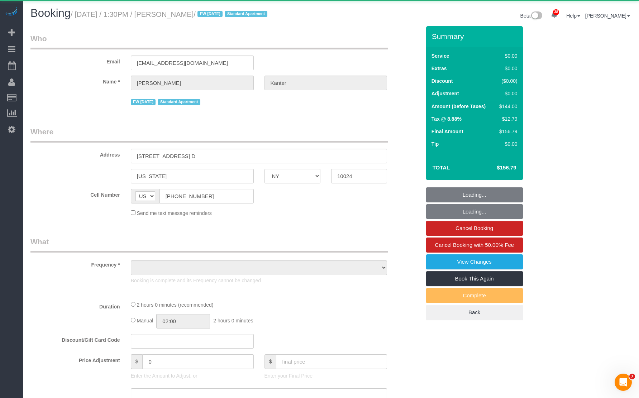
select select "object:31973"
select select "number:89"
select select "number:90"
select select "number:15"
select select "number:5"
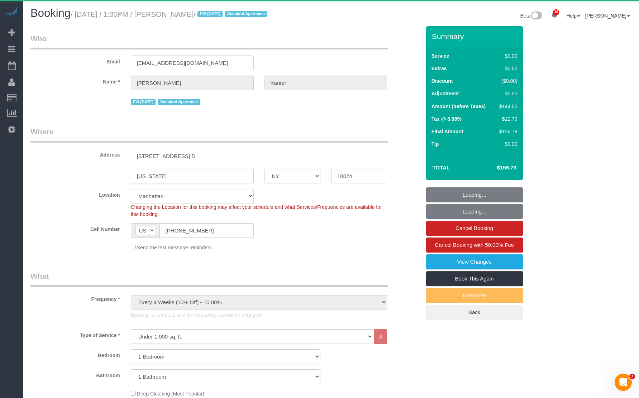
select select "object:32243"
select select "1"
select select "string:stripe-pm_1NcV0h4VGloSiKo7qLh3g6Fz"
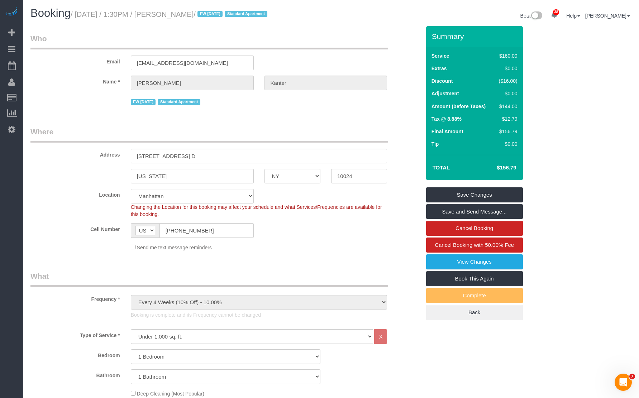
drag, startPoint x: 174, startPoint y: 14, endPoint x: 224, endPoint y: 14, distance: 49.8
click at [224, 14] on small "/ [DATE] / 1:30PM / [PERSON_NAME] / FW [DATE] Standard Apartment" at bounding box center [170, 14] width 199 height 8
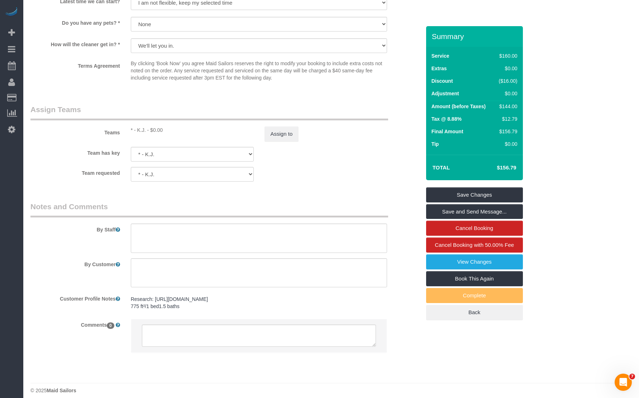
scroll to position [932, 0]
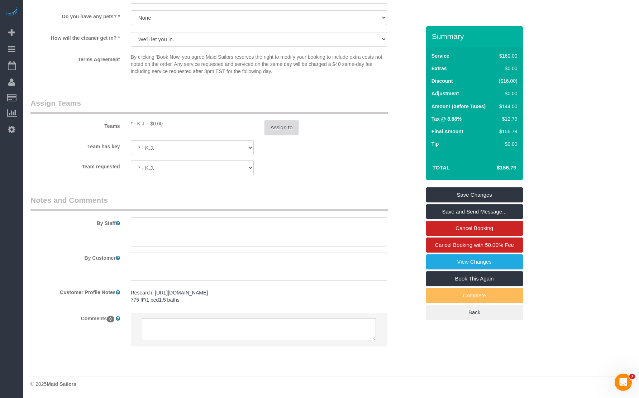
click at [289, 125] on button "Assign to" at bounding box center [281, 127] width 34 height 15
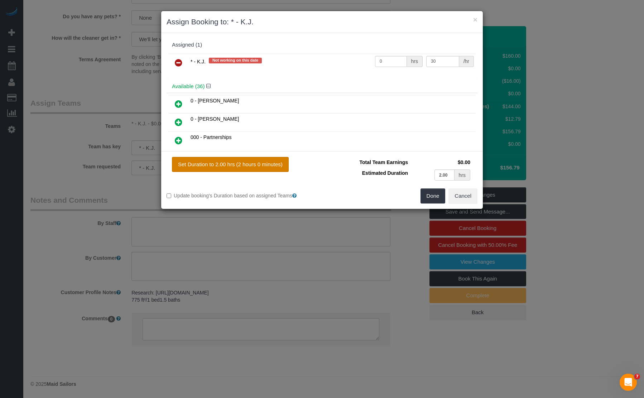
click at [253, 162] on button "Set Duration to 2.00 hrs (2 hours 0 minutes)" at bounding box center [230, 164] width 117 height 15
type input "2.00"
click at [429, 196] on button "Done" at bounding box center [433, 196] width 25 height 15
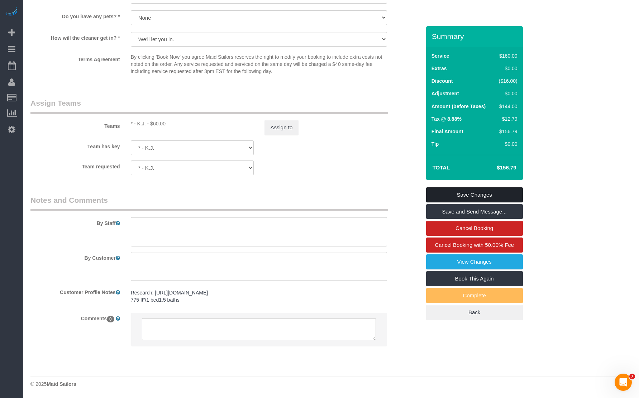
click at [482, 196] on link "Save Changes" at bounding box center [474, 194] width 97 height 15
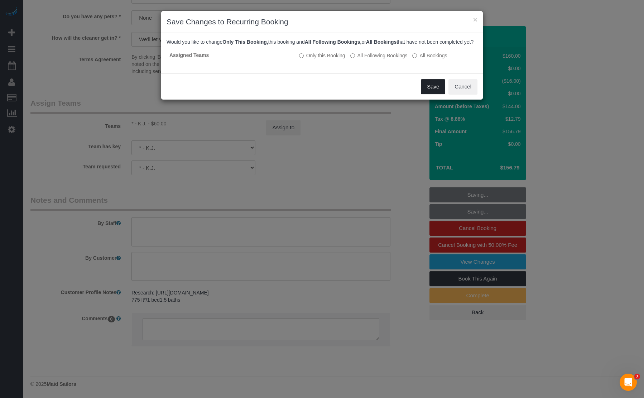
click at [428, 93] on button "Save" at bounding box center [433, 86] width 24 height 15
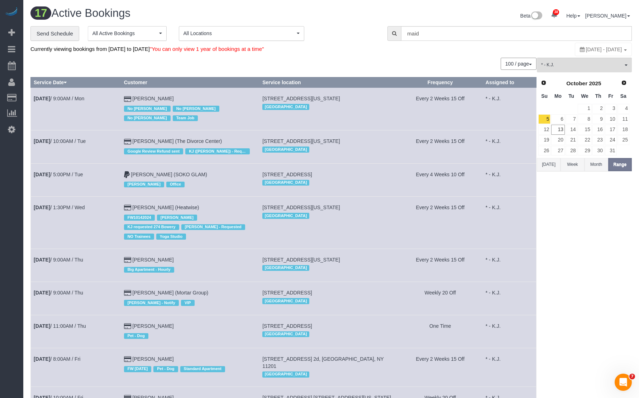
scroll to position [348, 0]
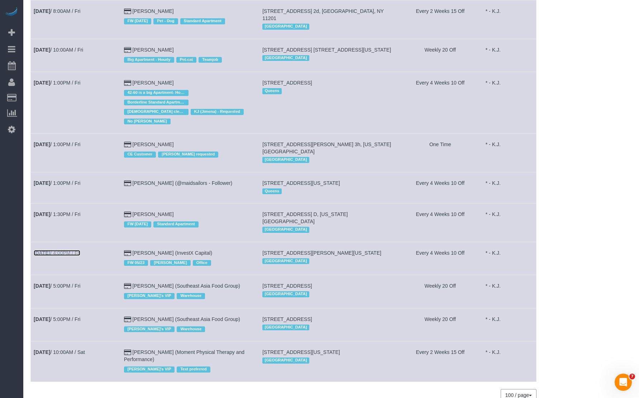
click at [77, 250] on link "[DATE] 4:00PM / Fri" at bounding box center [57, 253] width 47 height 6
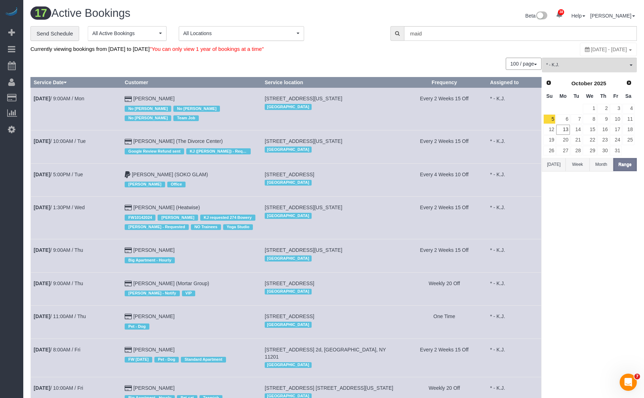
select select "NY"
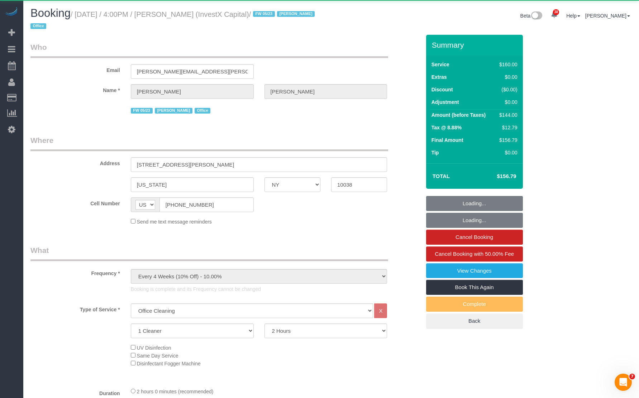
select select "object:35483"
select select "number:59"
select select "number:76"
select select "number:15"
select select "number:7"
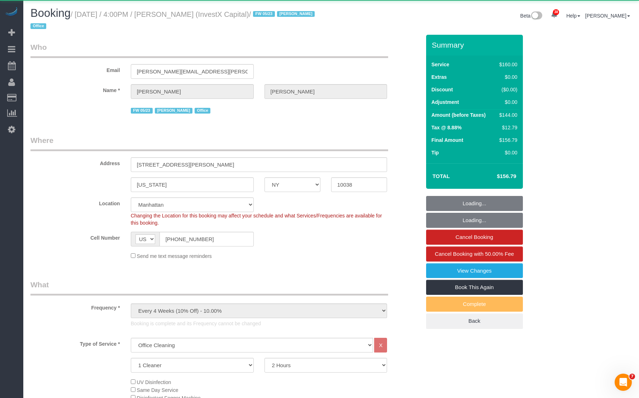
select select "object:36163"
select select "string:stripe-pm_1QxCgy4VGloSiKo7ihC5Ikzs"
select select "spot101"
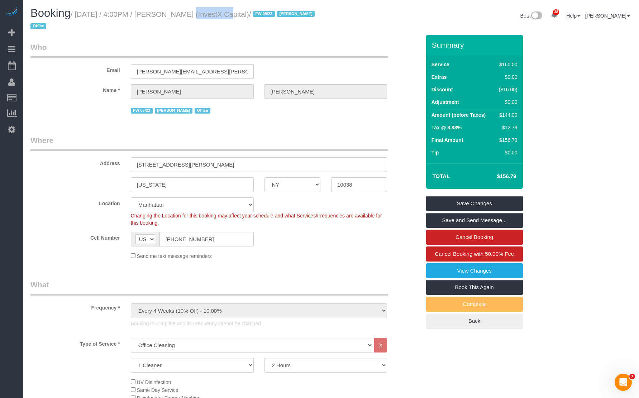
drag, startPoint x: 175, startPoint y: 15, endPoint x: 215, endPoint y: 16, distance: 39.4
click at [215, 16] on small "/ [DATE] / 4:00PM / [PERSON_NAME] (InvestX Capital) / FW 05/23 [PERSON_NAME] Of…" at bounding box center [173, 20] width 286 height 20
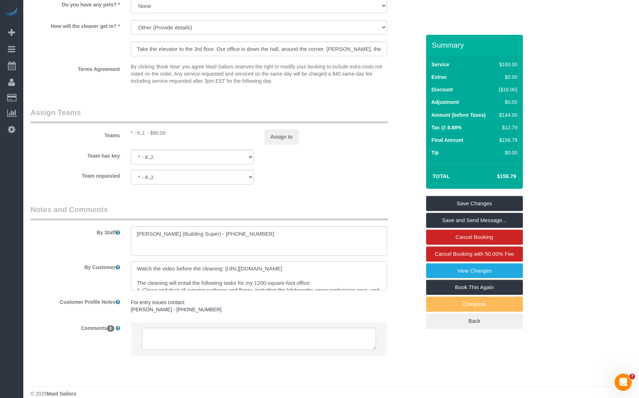
scroll to position [788, 0]
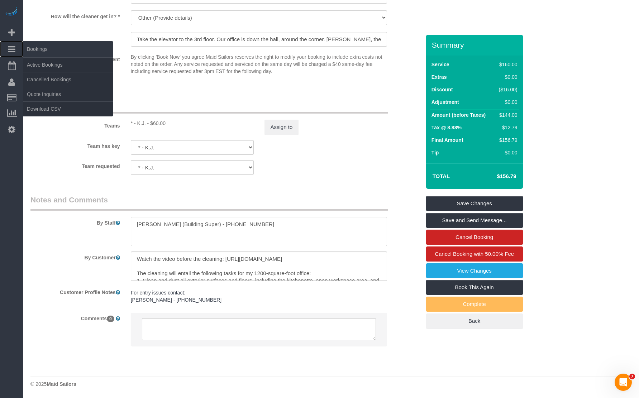
click at [11, 43] on link "Bookings" at bounding box center [11, 49] width 23 height 16
click at [40, 63] on link "Active Bookings" at bounding box center [68, 65] width 90 height 14
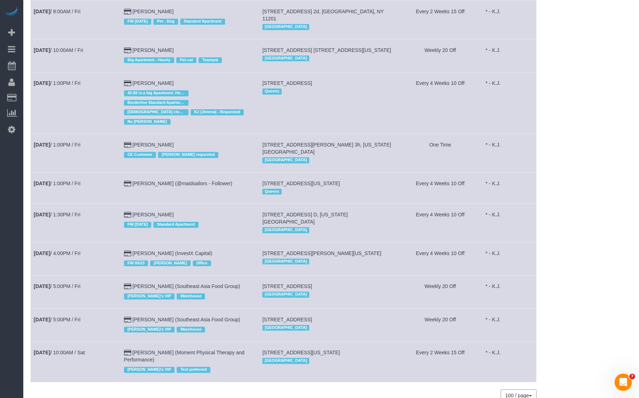
scroll to position [348, 0]
click at [68, 283] on link "[DATE] 5:00PM / Fri" at bounding box center [57, 286] width 47 height 6
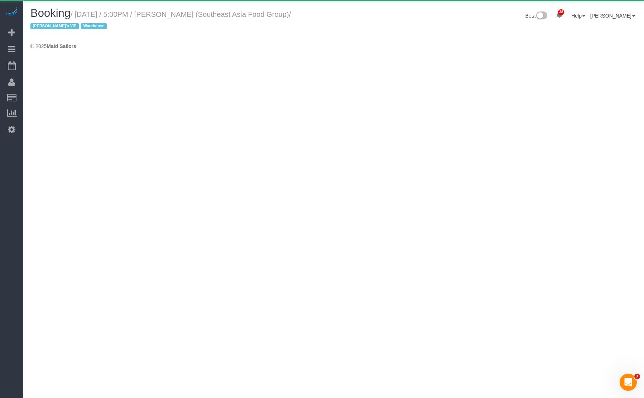
select select "NY"
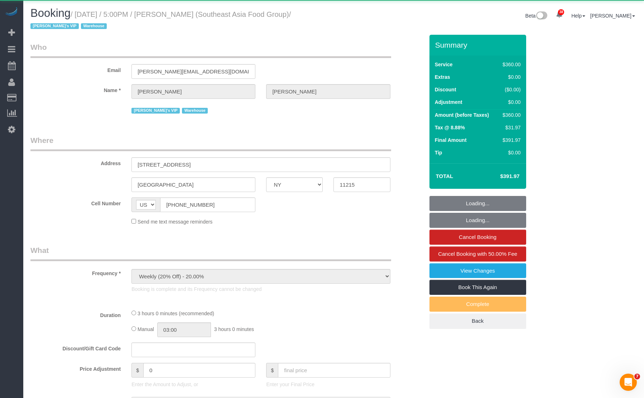
select select "object:37725"
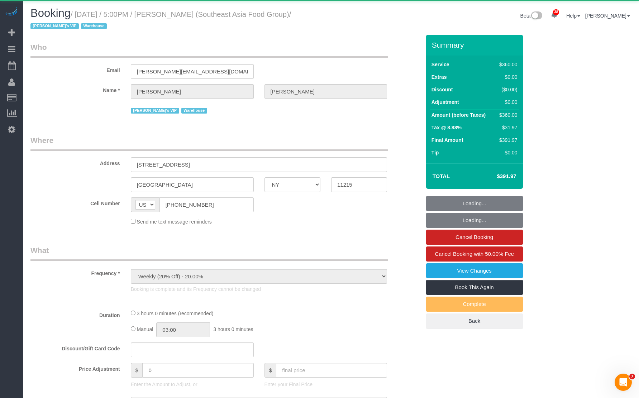
select select "2"
select select "180"
select select "spot106"
select select "number:89"
select select "number:90"
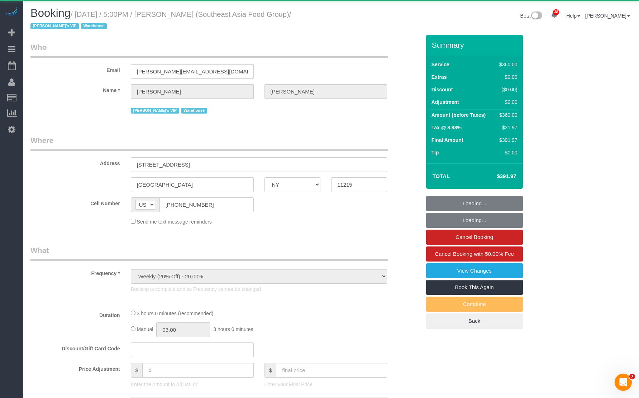
select select "number:15"
select select "number:5"
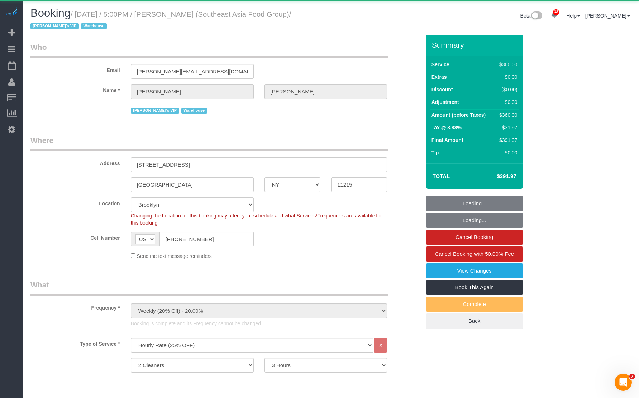
select select "object:38561"
select select "string:stripe-pm_1RZPTJ4VGloSiKo7VVBTdkx4"
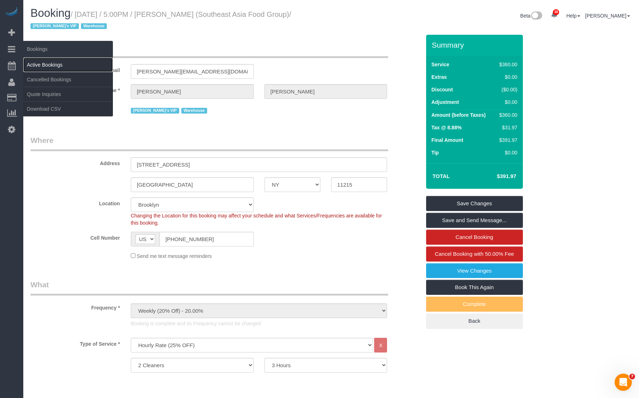
click at [37, 61] on link "Active Bookings" at bounding box center [68, 65] width 90 height 14
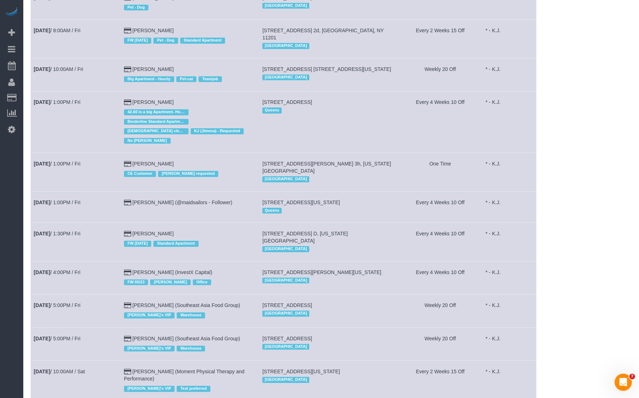
scroll to position [348, 0]
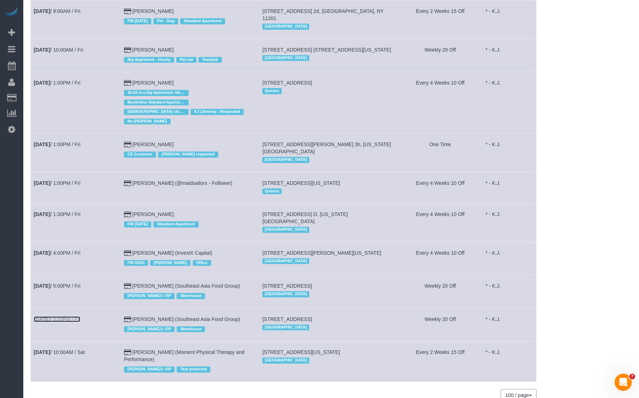
click at [71, 316] on link "[DATE] 5:00PM / Fri" at bounding box center [57, 319] width 47 height 6
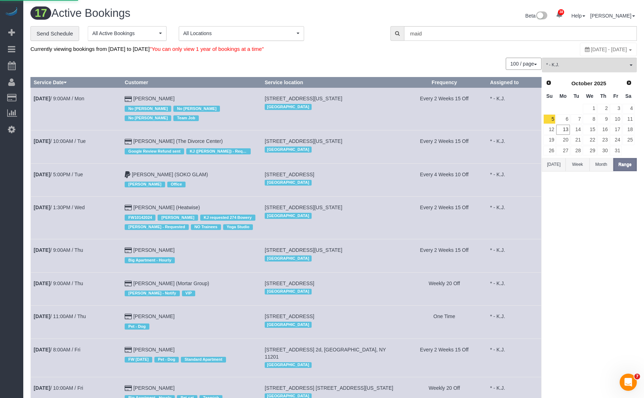
select select "NY"
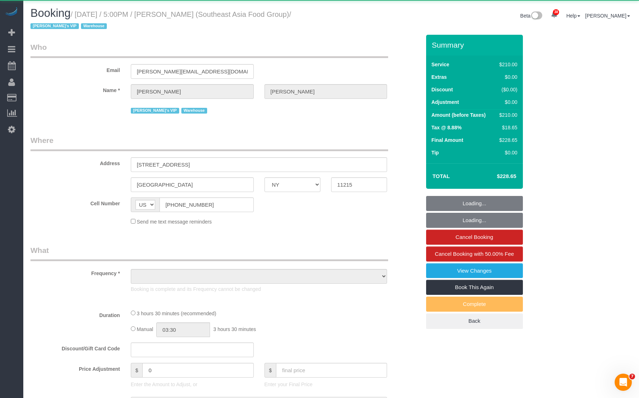
select select "object:40038"
select select "210"
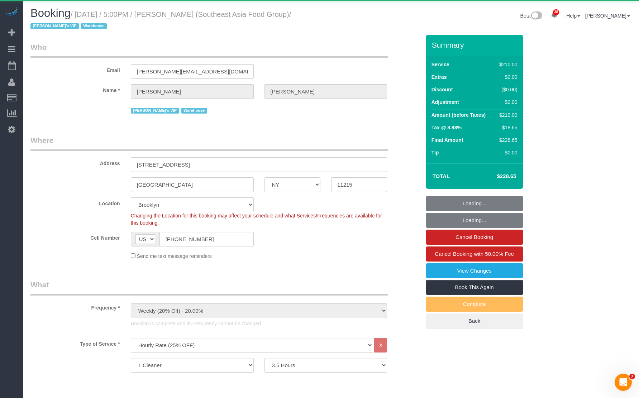
select select "number:89"
select select "number:90"
select select "number:15"
select select "number:5"
select select "object:40871"
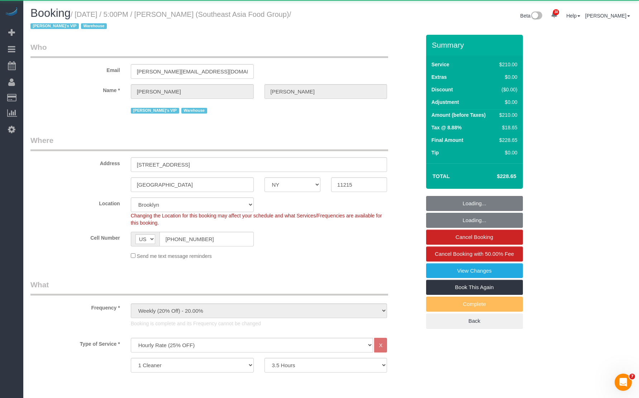
select select "string:stripe-pm_1RZPTJ4VGloSiKo7VVBTdkx4"
select select "spot113"
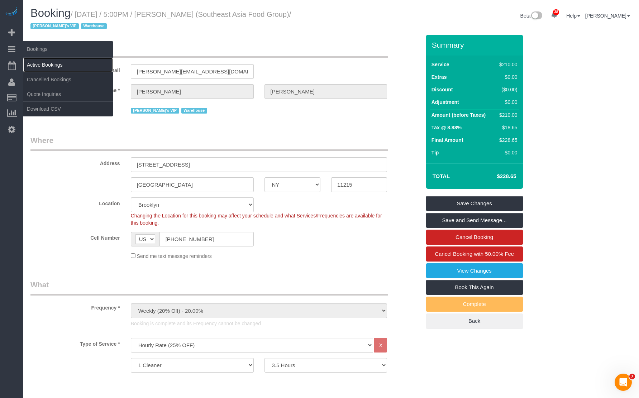
click at [66, 65] on link "Active Bookings" at bounding box center [68, 65] width 90 height 14
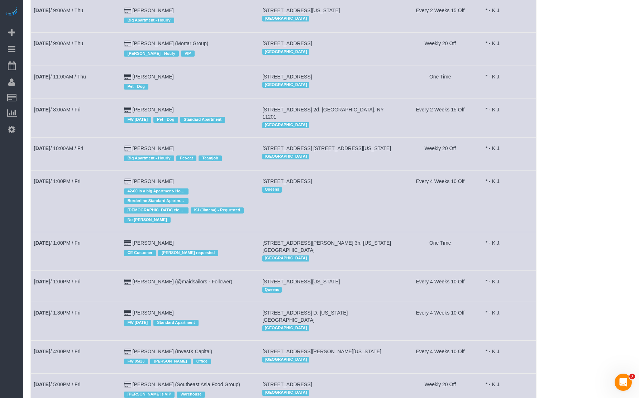
scroll to position [348, 0]
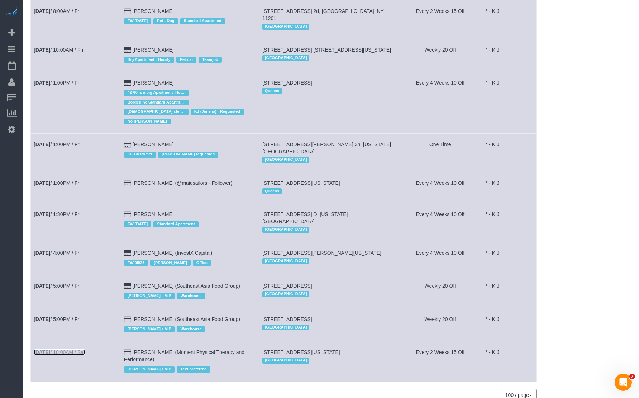
click at [82, 349] on link "[DATE] 10:00AM / Sat" at bounding box center [59, 352] width 51 height 6
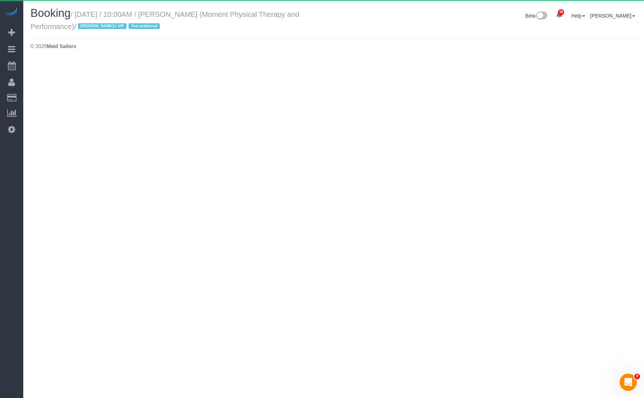
select select "NY"
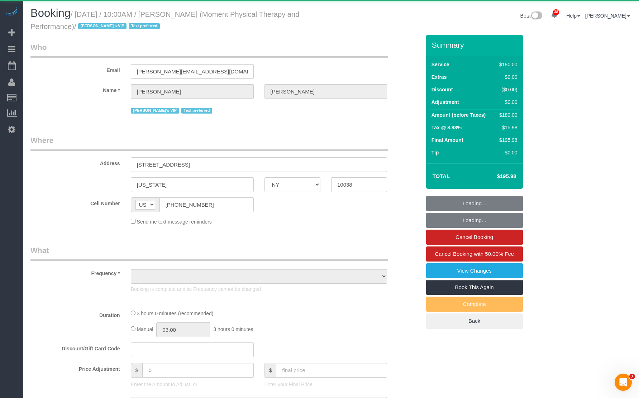
select select "object:42351"
select select "180"
select select "number:56"
select select "number:79"
select select "number:15"
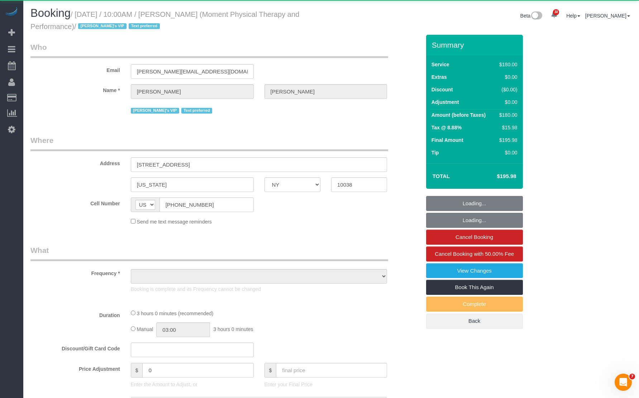
select select "number:7"
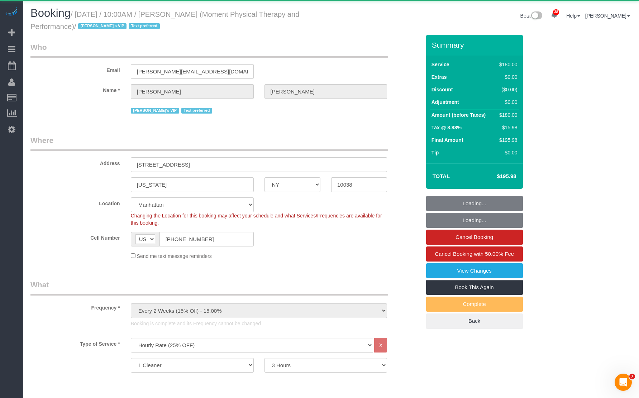
select select "object:43264"
select select "string:stripe-pm_1SE8WH4VGloSiKo7ND6SFn3I"
select select "spot120"
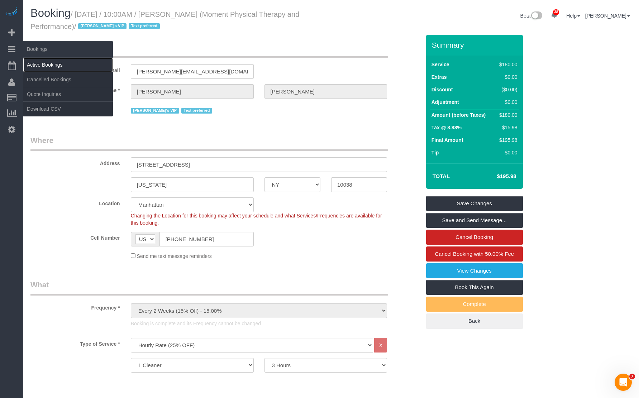
click at [37, 60] on link "Active Bookings" at bounding box center [68, 65] width 90 height 14
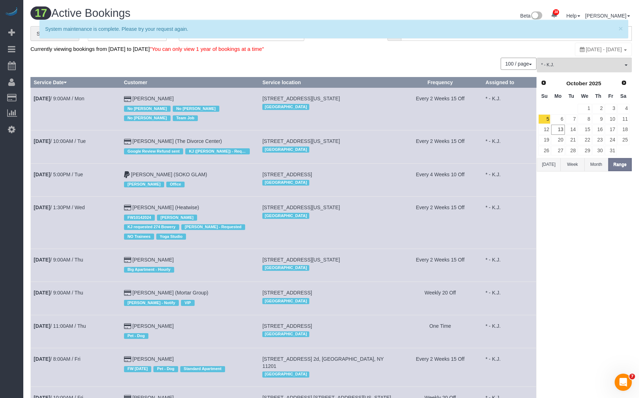
click at [115, 66] on div "100 / page 10 / page 20 / page 30 / page 40 / page 50 / page 100 / page" at bounding box center [283, 64] width 506 height 12
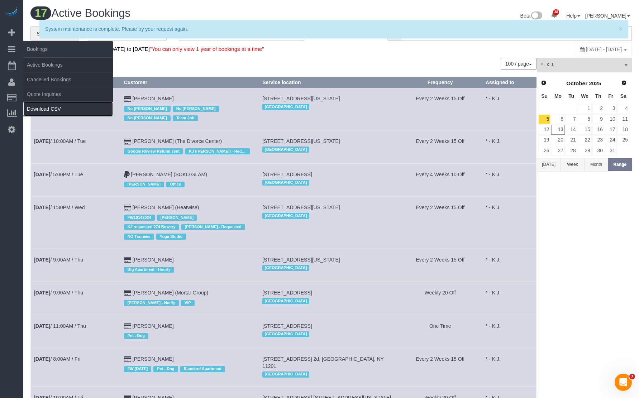
click at [46, 111] on link "Download CSV" at bounding box center [68, 109] width 90 height 14
click at [46, 111] on body "38 Beta Your Notifications You have 0 alerts × You have 7 to charge for [DATE] …" at bounding box center [319, 199] width 639 height 398
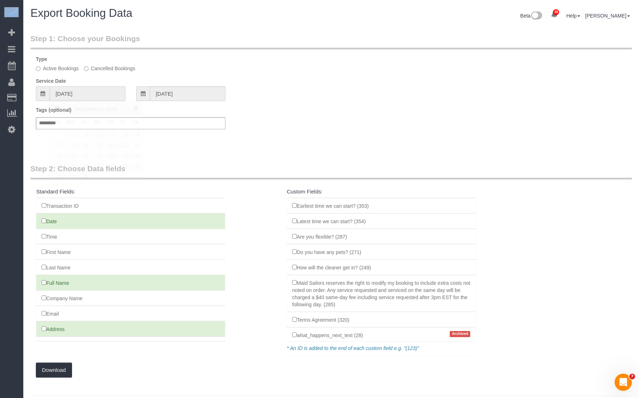
click at [98, 99] on input "[DATE]" at bounding box center [87, 93] width 76 height 15
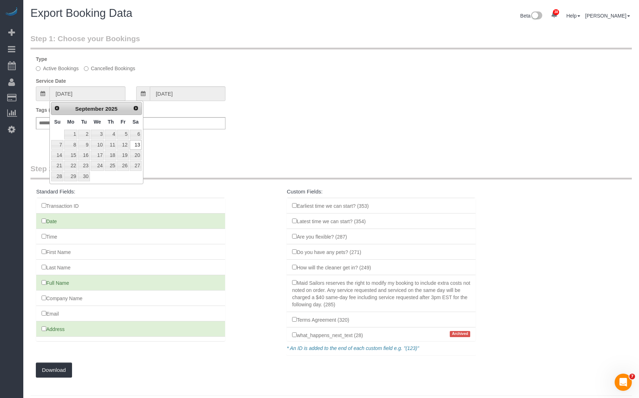
click at [132, 109] on link "Next" at bounding box center [136, 108] width 10 height 10
click at [58, 143] on link "5" at bounding box center [57, 145] width 12 height 10
type input "[DATE]"
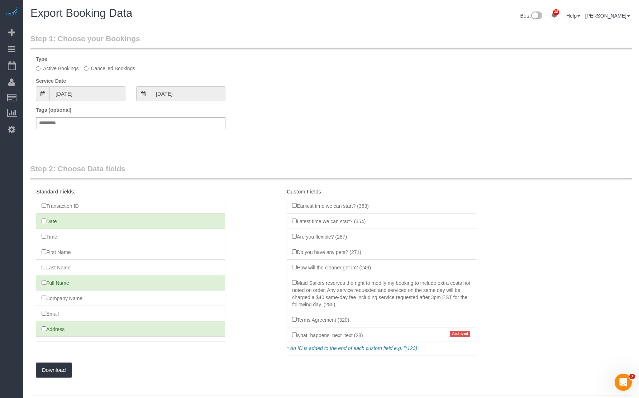
click at [164, 101] on fieldset "Step 1: Choose your Bookings Type Active Bookings Cancelled Bookings Service Da…" at bounding box center [330, 87] width 601 height 109
click at [198, 95] on input "[DATE]" at bounding box center [188, 93] width 76 height 15
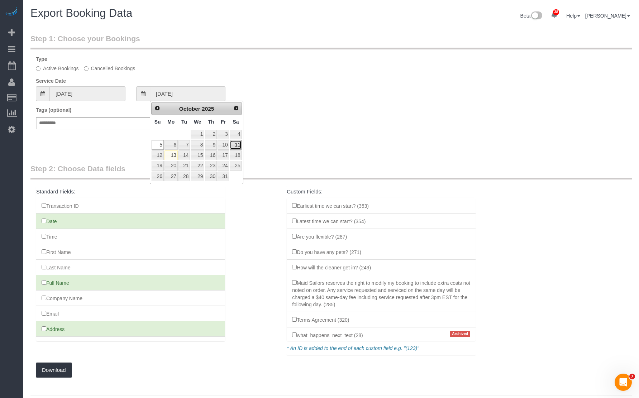
click at [238, 145] on link "11" at bounding box center [236, 145] width 12 height 10
type input "[DATE]"
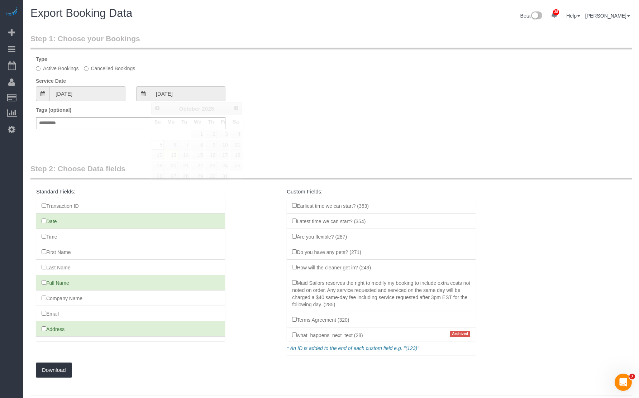
drag, startPoint x: 301, startPoint y: 146, endPoint x: 29, endPoint y: 163, distance: 272.9
click at [300, 146] on div "Step 1: Choose your Bookings Type Active Bookings Cancelled Bookings Service Da…" at bounding box center [331, 91] width 612 height 130
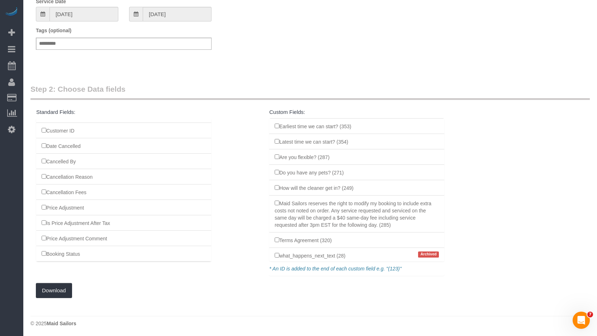
scroll to position [81, 0]
click at [54, 289] on button "Download" at bounding box center [54, 289] width 36 height 15
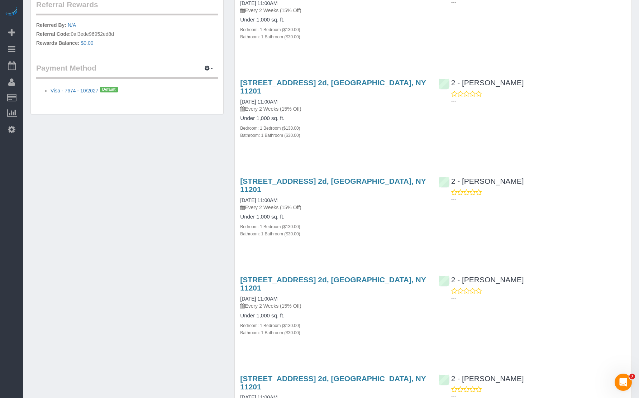
scroll to position [478, 0]
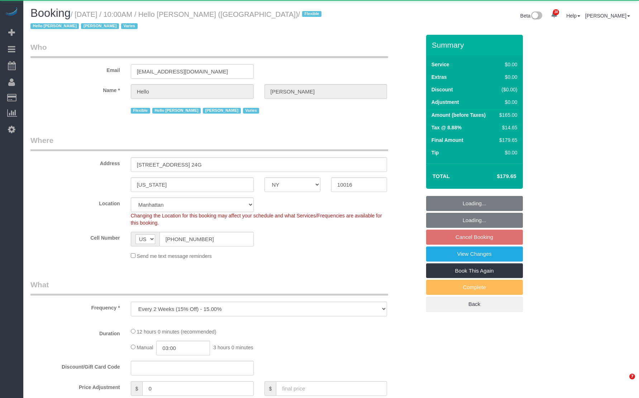
select select "NY"
select select "object:4220"
select select "4"
select select "number:89"
select select "number:90"
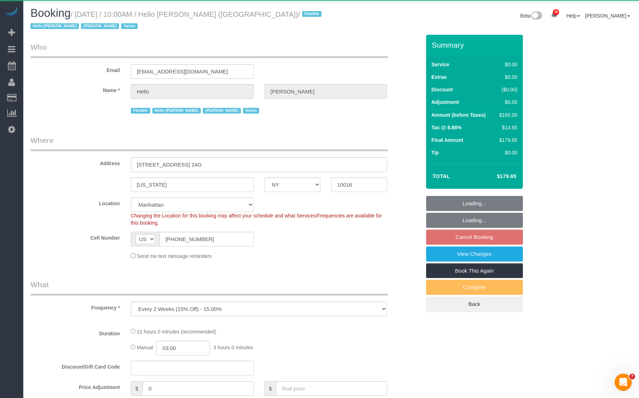
select select "number:15"
select select "number:6"
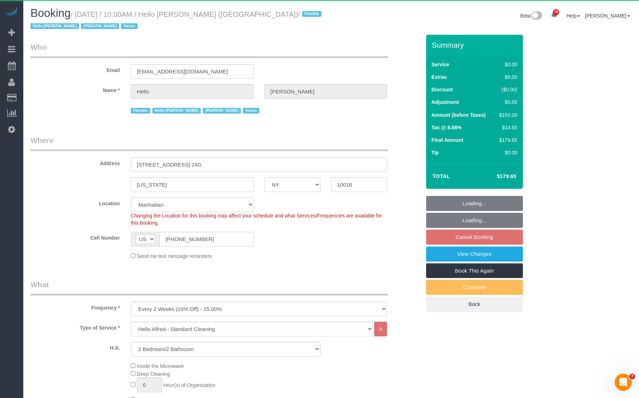
select select "spot3"
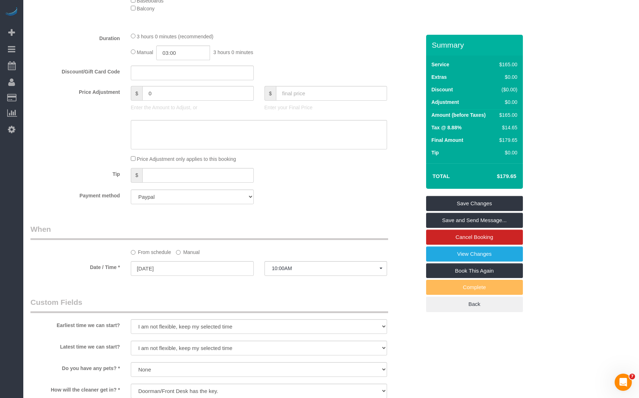
scroll to position [827, 0]
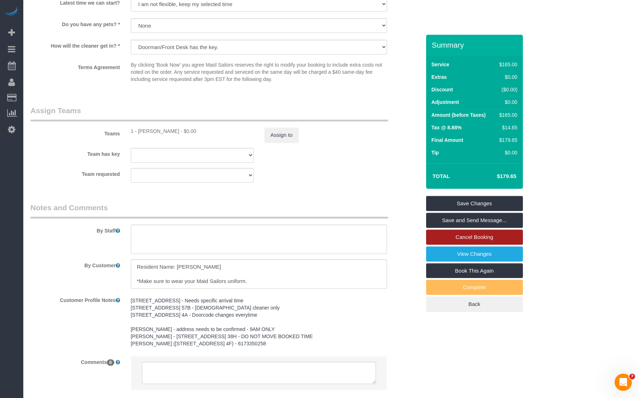
click at [482, 238] on link "Cancel Booking" at bounding box center [474, 237] width 97 height 15
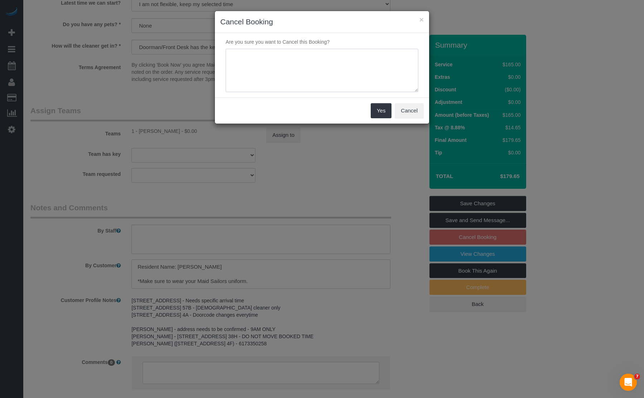
click at [286, 82] on textarea at bounding box center [322, 71] width 193 height 44
paste textarea "https://maidsailors.slack.com/archives/C01AMHWPX60/p1760386027241769"
type textarea "https://maidsailors.slack.com/archives/C01AMHWPX60/p1760386027241769"
click at [380, 112] on button "Yes" at bounding box center [381, 110] width 21 height 15
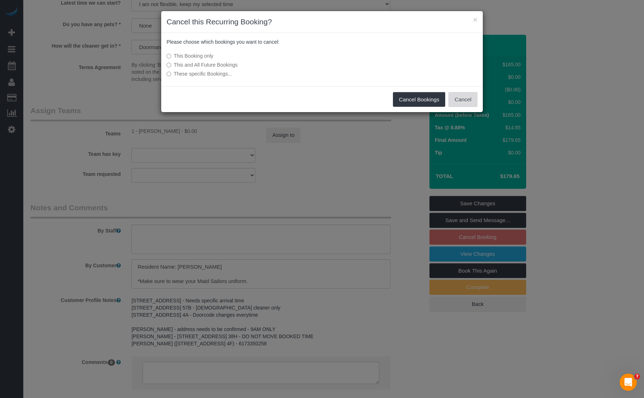
click at [458, 99] on button "Cancel" at bounding box center [463, 99] width 29 height 15
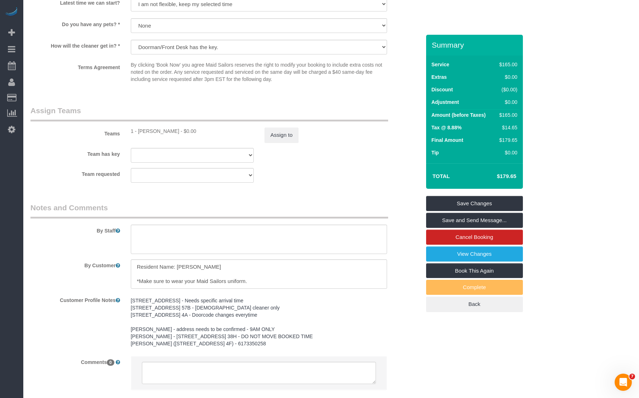
scroll to position [0, 0]
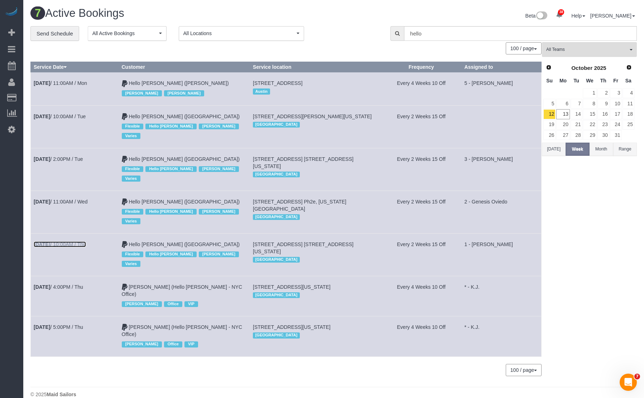
click at [74, 242] on link "Oct 16th / 10:00AM / Thu" at bounding box center [60, 245] width 52 height 6
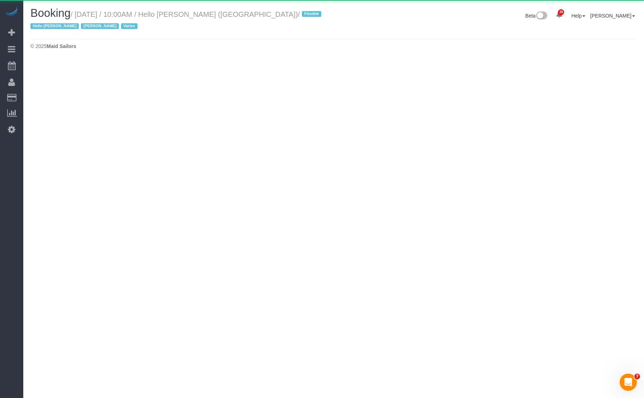
select select "NY"
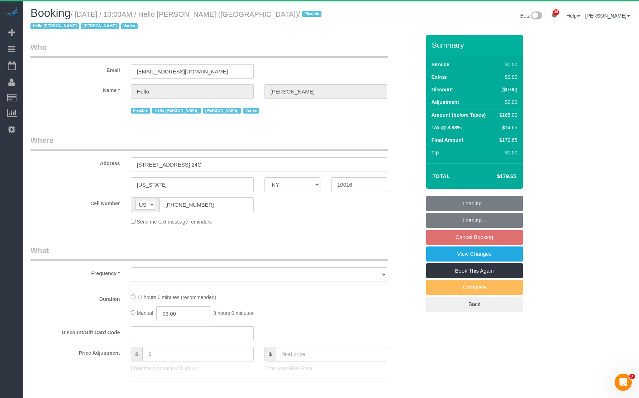
select select "object:6077"
select select "4"
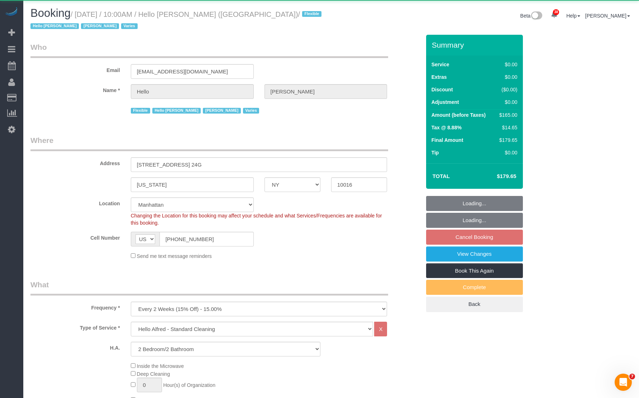
select select "spot58"
select select "number:89"
select select "number:90"
select select "number:15"
select select "number:6"
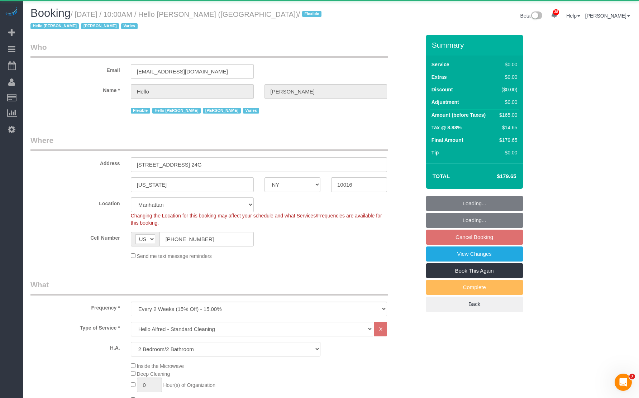
select select "4"
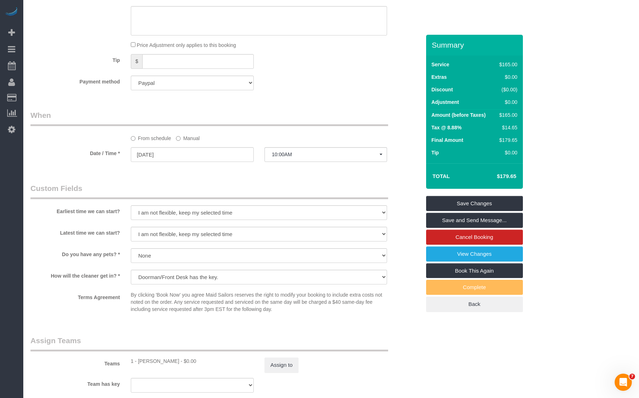
scroll to position [630, 0]
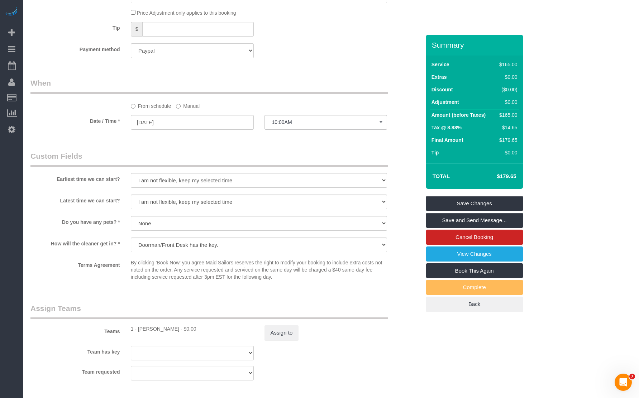
click at [190, 110] on sui-booking-spot "From schedule Manual Date / Time * 10/16/2025 10:00AM Thu October 16th 8:00AM 9…" at bounding box center [225, 104] width 390 height 53
click at [192, 107] on label "Manual" at bounding box center [188, 105] width 24 height 10
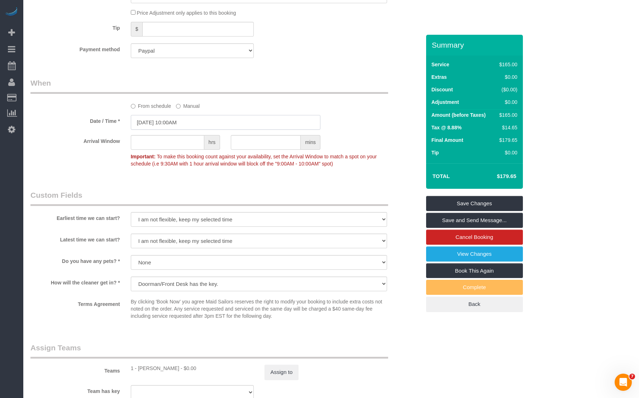
click at [191, 119] on input "10/16/2025 10:00AM" at bounding box center [226, 122] width 190 height 15
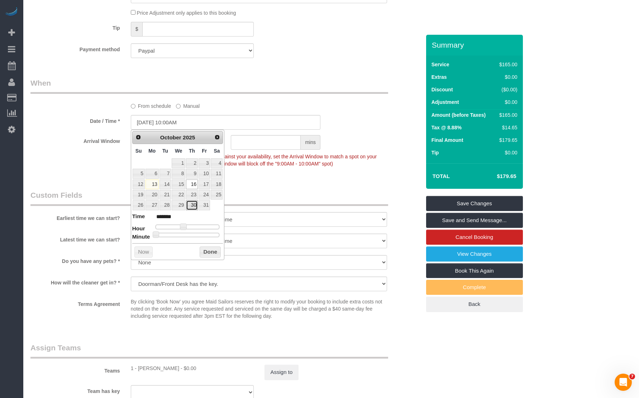
click at [194, 206] on link "30" at bounding box center [192, 205] width 12 height 10
type input "10/30/2025 10:00AM"
click at [468, 204] on link "Save Changes" at bounding box center [474, 203] width 97 height 15
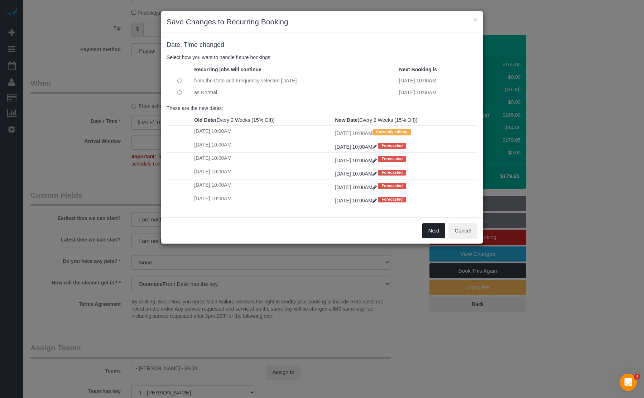
click at [432, 232] on button "Next" at bounding box center [434, 230] width 23 height 15
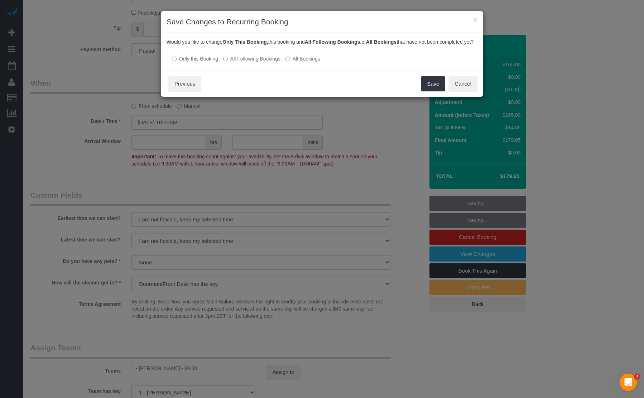
click at [418, 93] on div "Save Cancel Previous" at bounding box center [322, 84] width 322 height 26
click at [438, 91] on button "Save" at bounding box center [433, 83] width 24 height 15
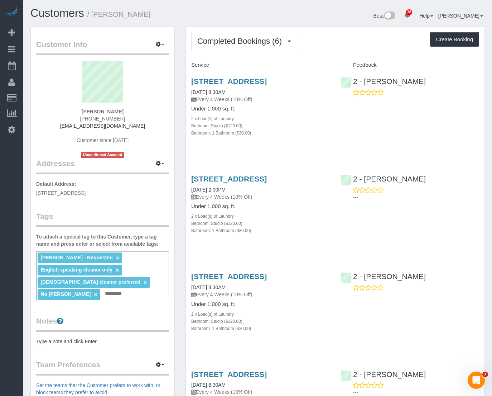
click at [325, 226] on div "Bedroom: Studio ($120.00)" at bounding box center [260, 222] width 139 height 7
